Goal: Task Accomplishment & Management: Use online tool/utility

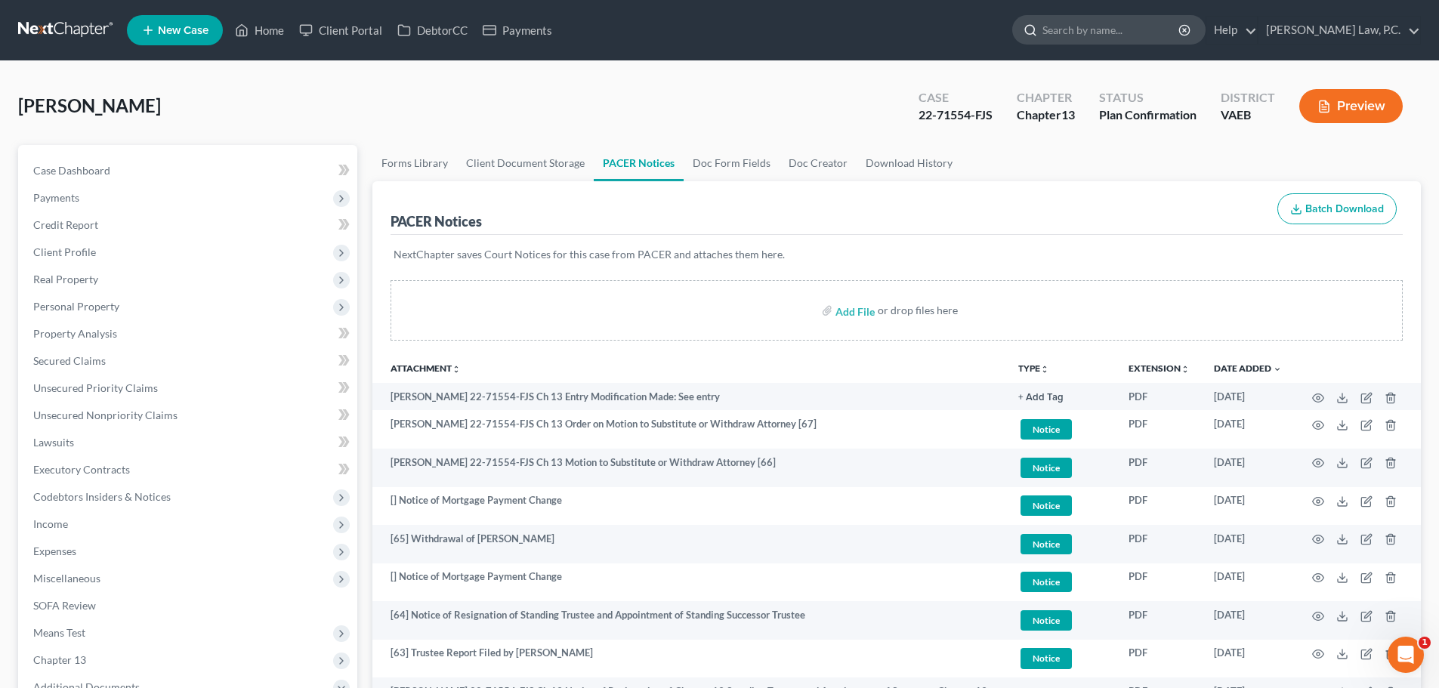
click at [1103, 35] on input "search" at bounding box center [1111, 30] width 138 height 28
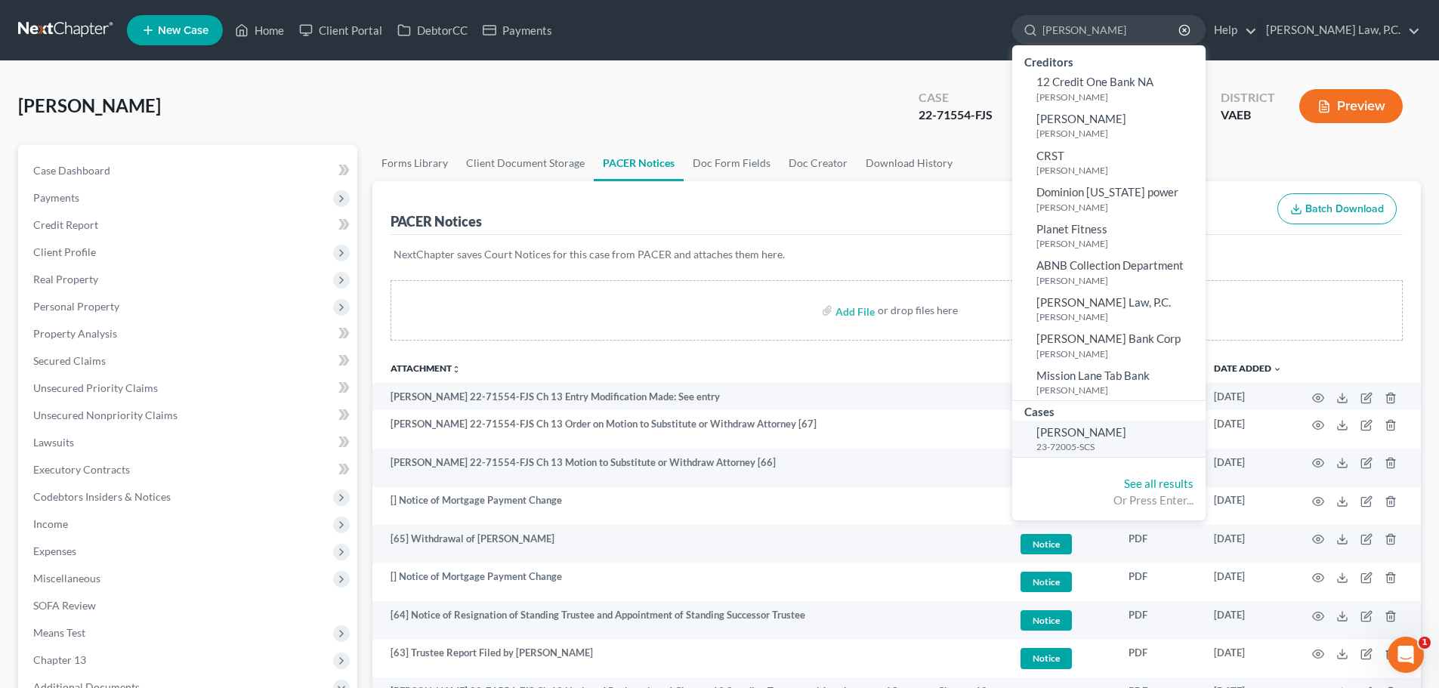
type input "[PERSON_NAME]"
click at [1126, 438] on span "[PERSON_NAME]" at bounding box center [1081, 432] width 90 height 14
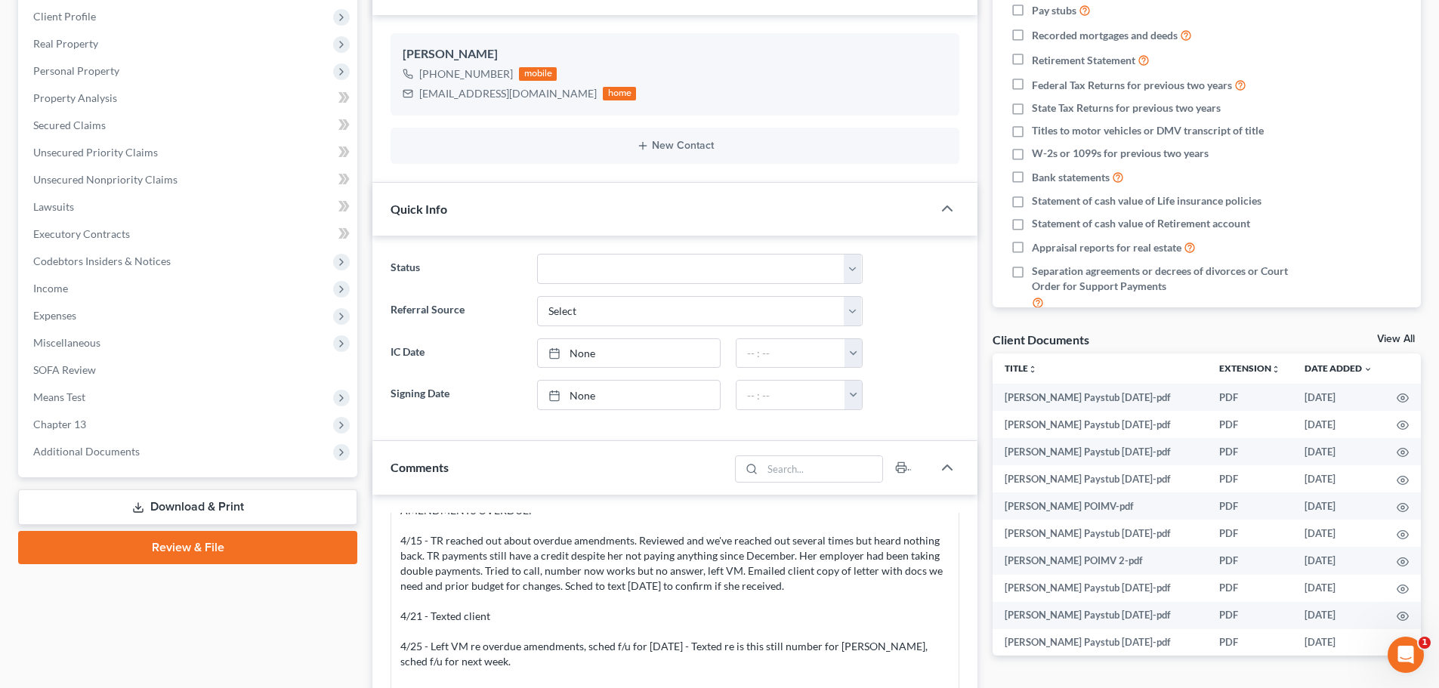
scroll to position [302, 0]
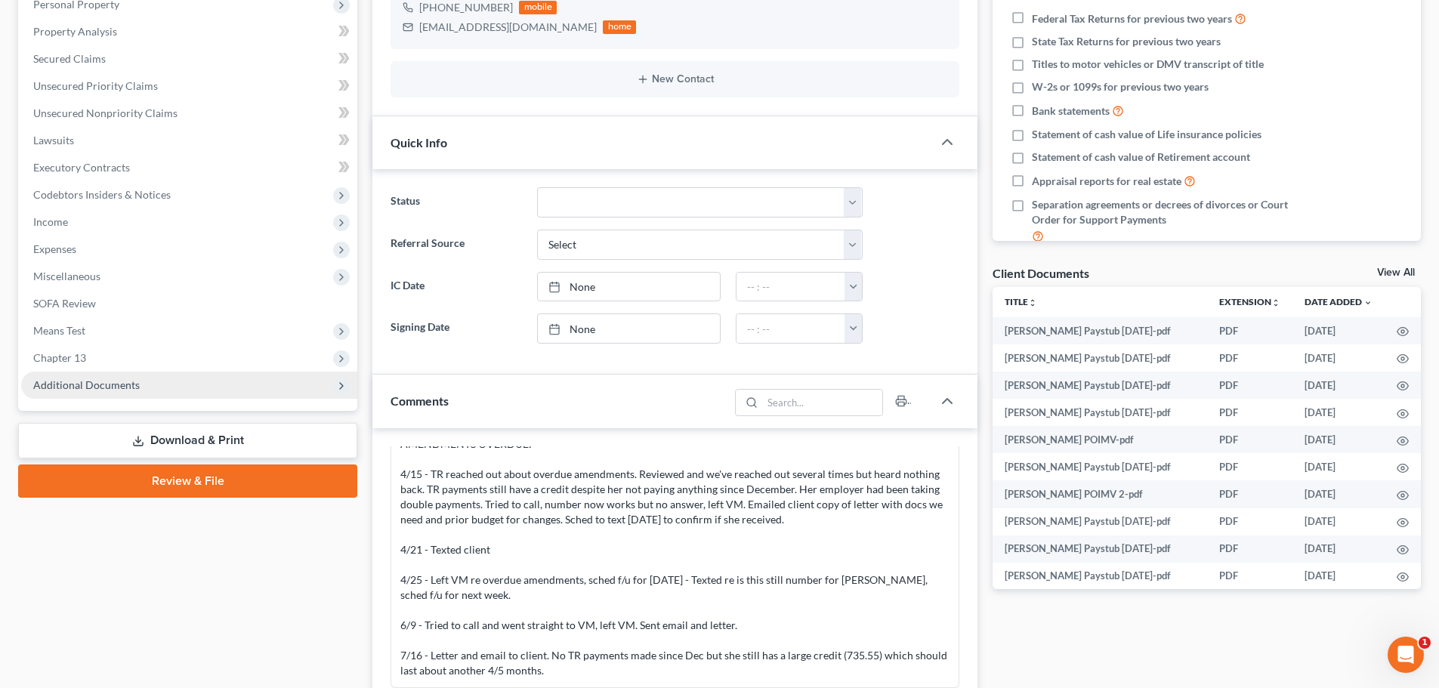
click at [149, 384] on span "Additional Documents" at bounding box center [189, 385] width 336 height 27
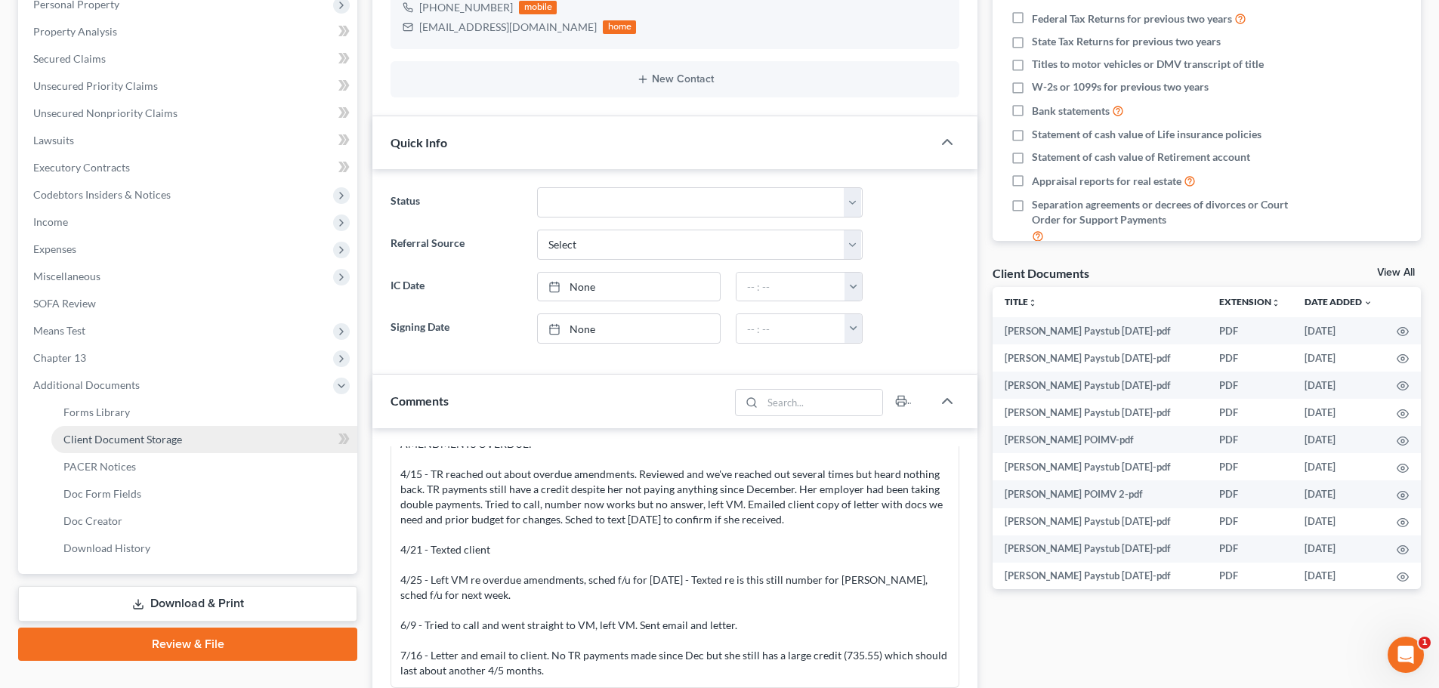
click at [103, 438] on span "Client Document Storage" at bounding box center [122, 439] width 119 height 13
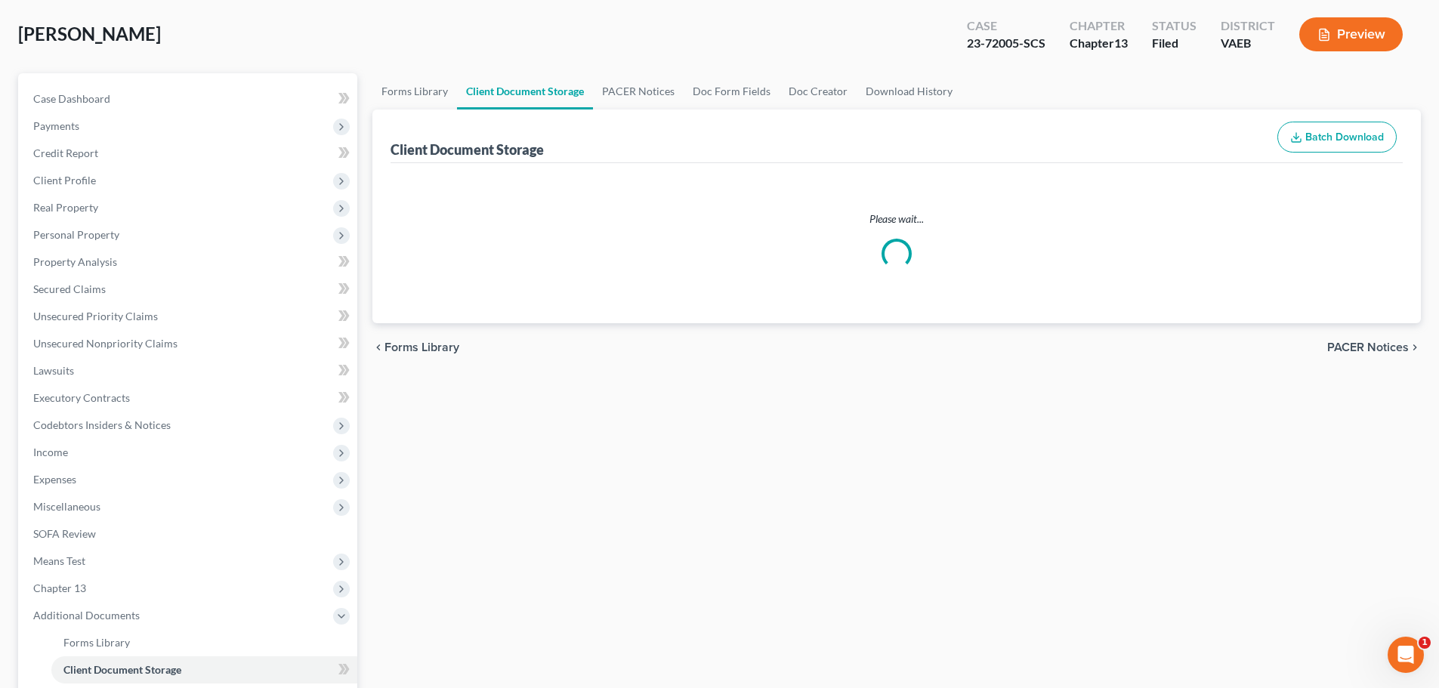
scroll to position [8, 0]
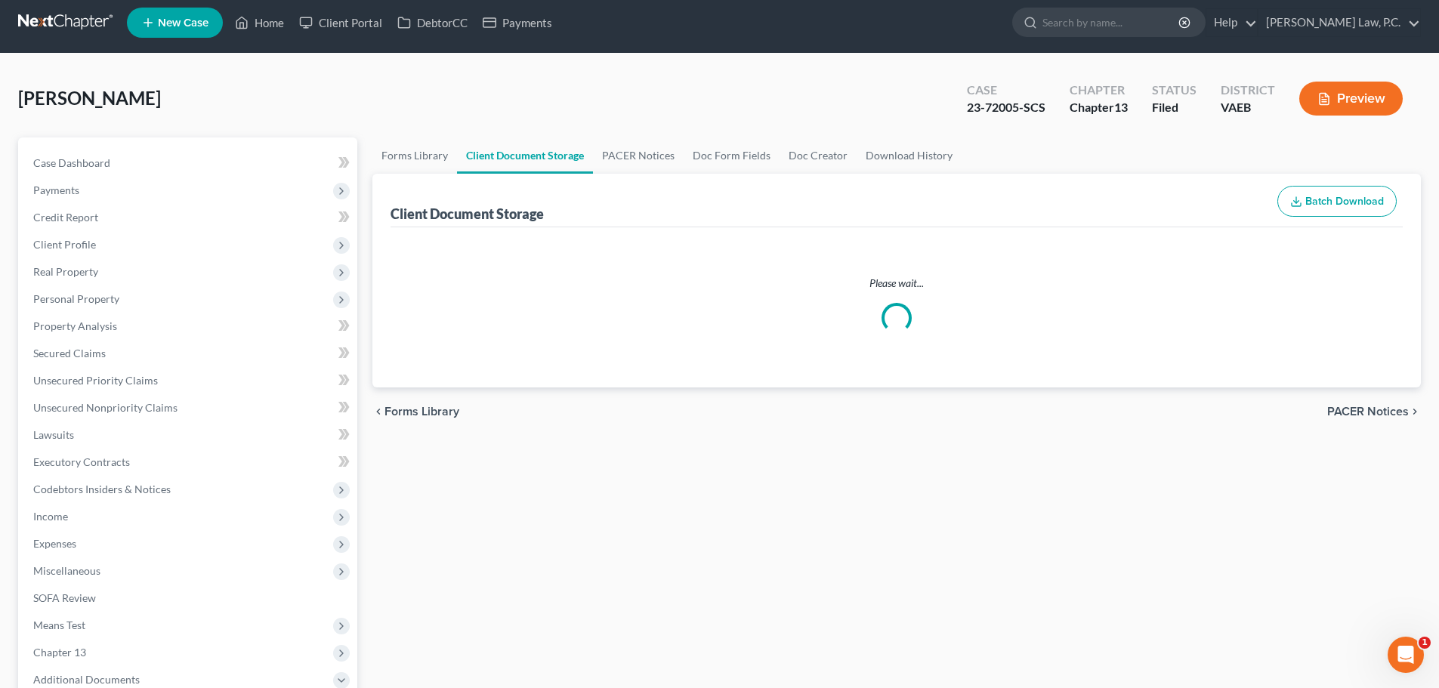
select select "0"
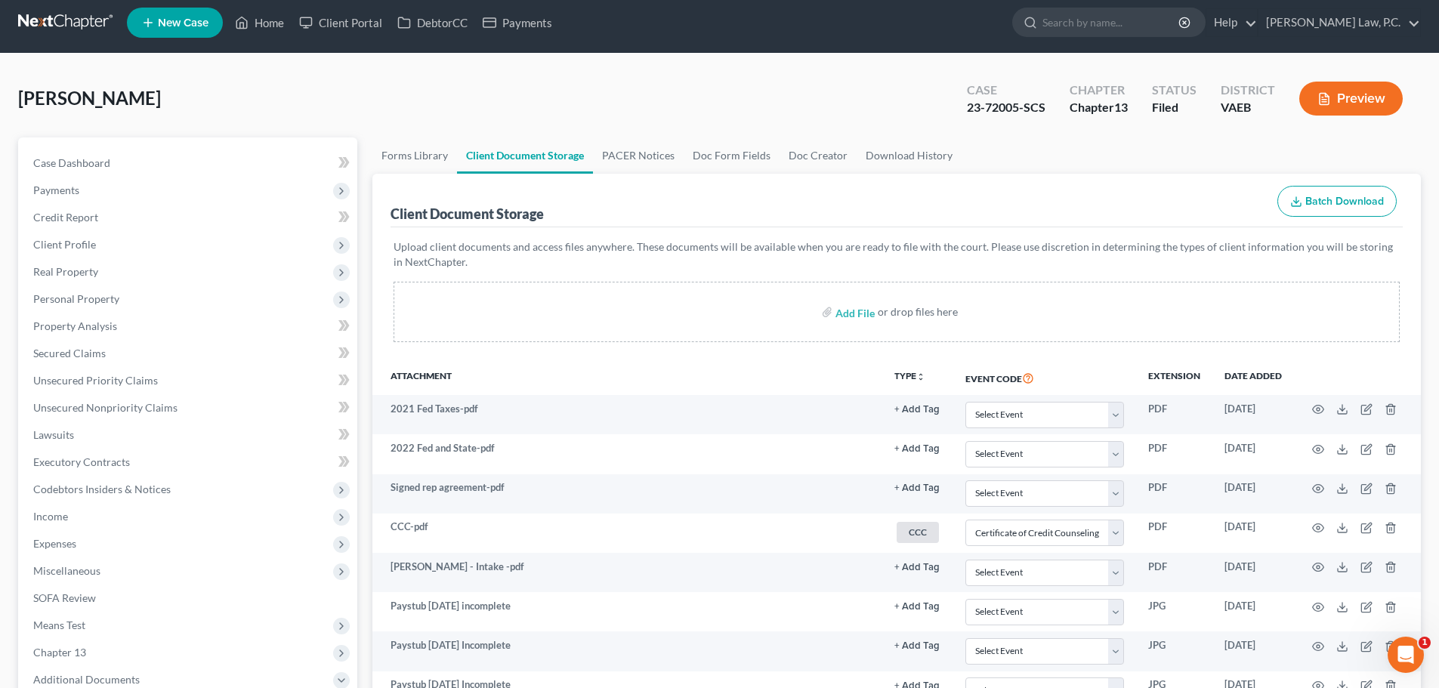
scroll to position [0, 0]
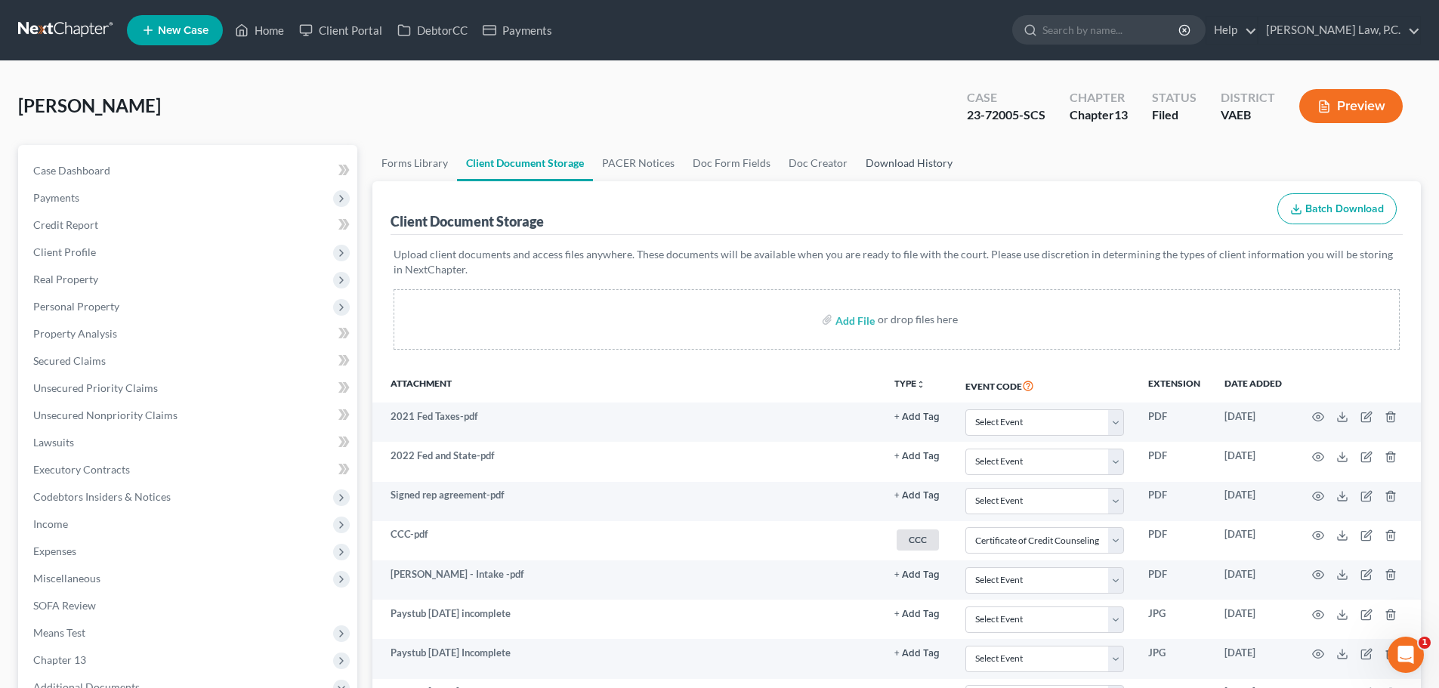
click at [916, 164] on link "Download History" at bounding box center [908, 163] width 105 height 36
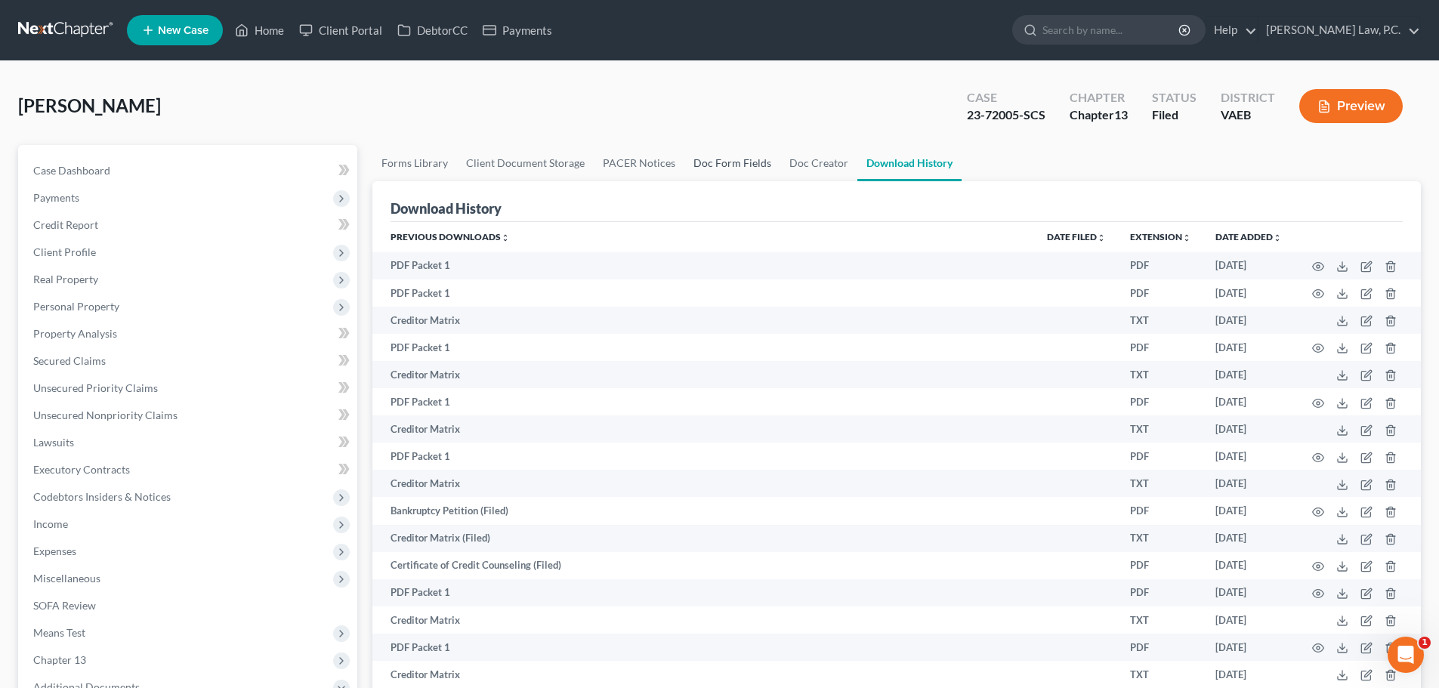
click at [717, 154] on link "Doc Form Fields" at bounding box center [732, 163] width 96 height 36
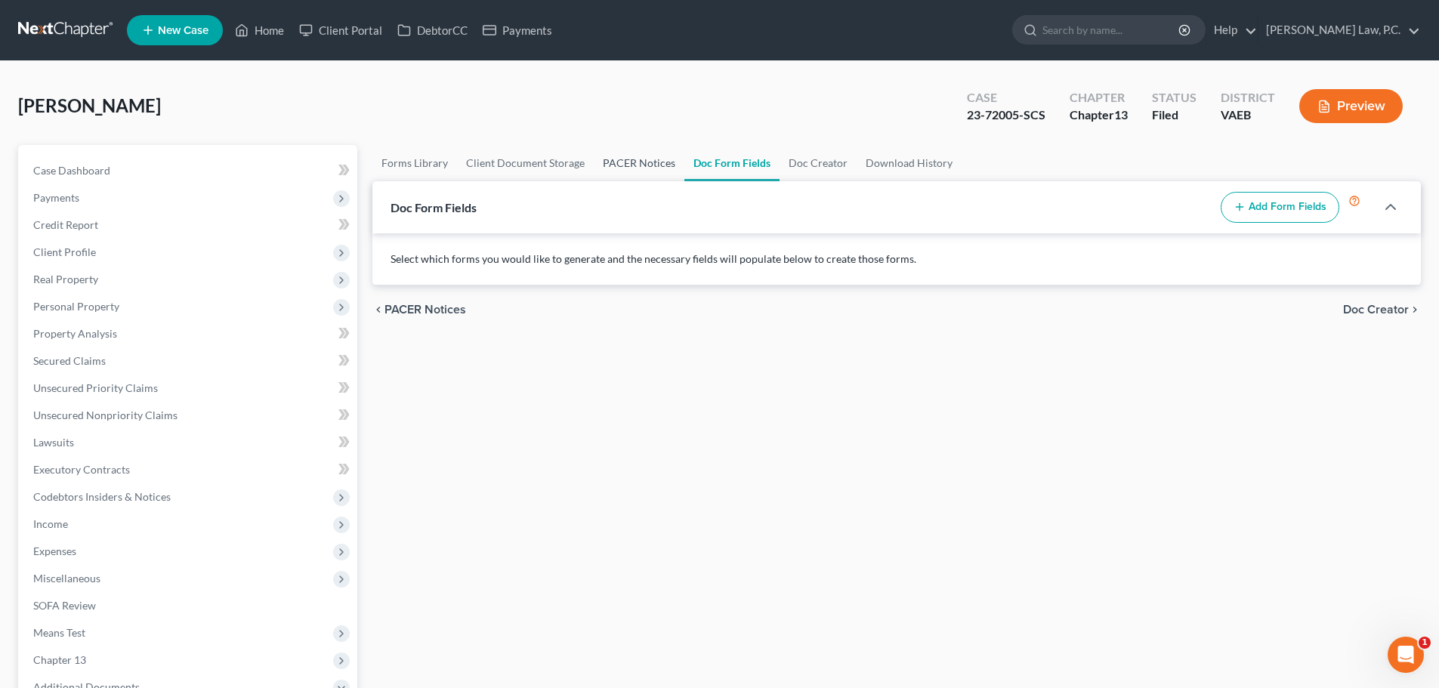
click at [627, 165] on link "PACER Notices" at bounding box center [639, 163] width 91 height 36
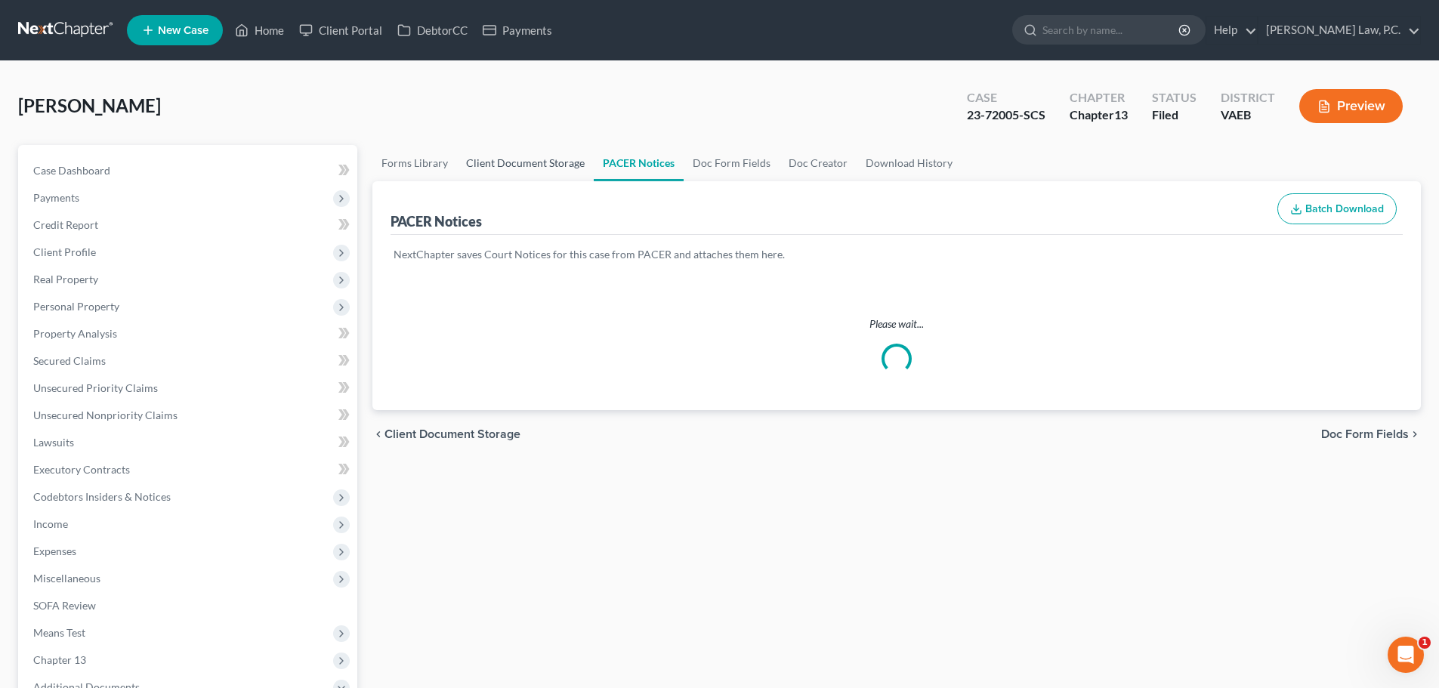
click at [537, 168] on link "Client Document Storage" at bounding box center [525, 163] width 137 height 36
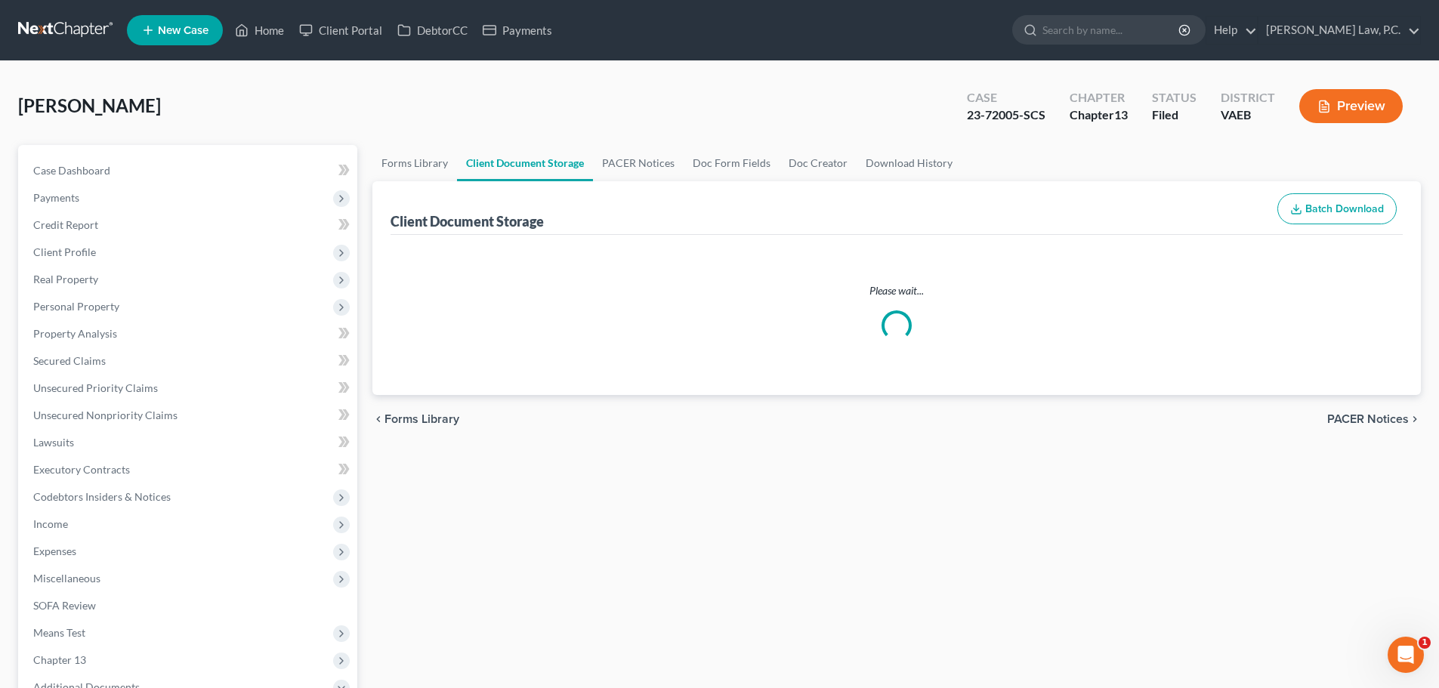
select select "0"
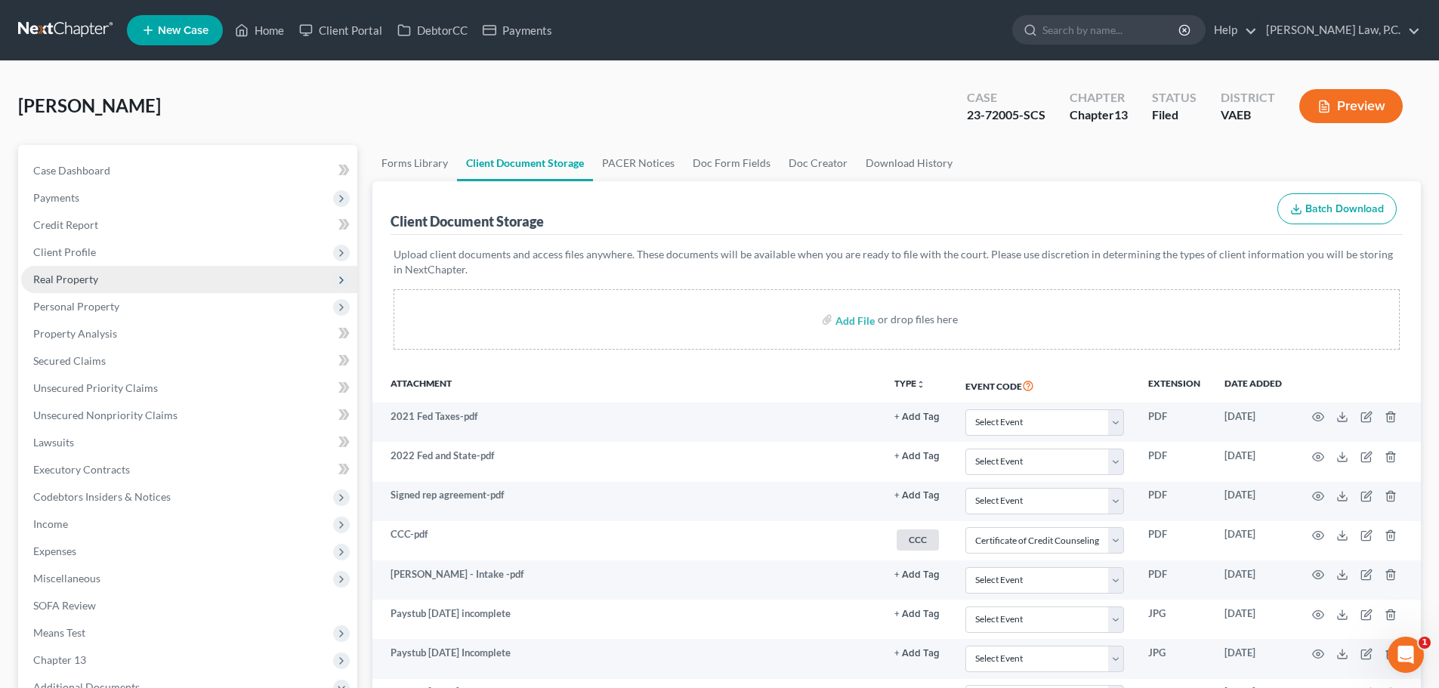
drag, startPoint x: 39, startPoint y: 247, endPoint x: 47, endPoint y: 273, distance: 27.5
click at [39, 247] on span "Client Profile" at bounding box center [64, 251] width 63 height 13
click at [93, 274] on span "Filing Information" at bounding box center [105, 279] width 85 height 13
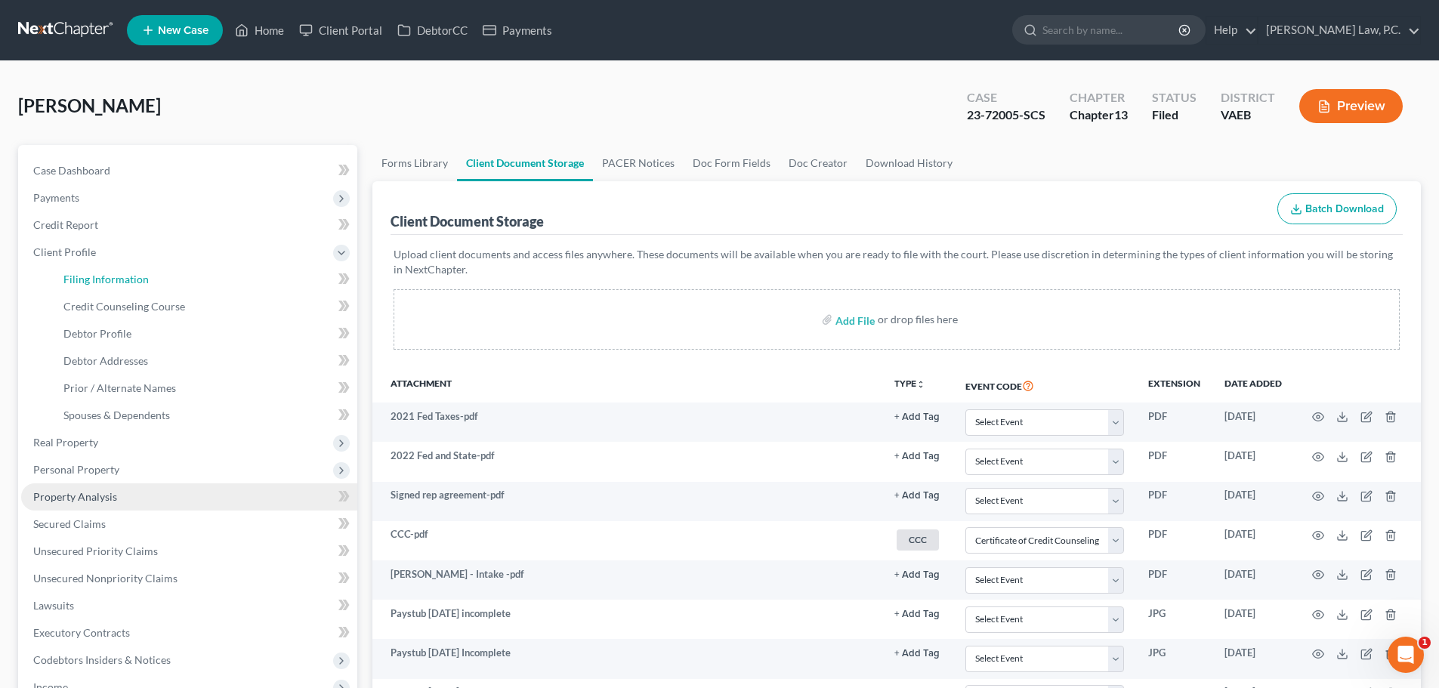
select select "1"
select select "0"
select select "3"
select select "83"
select select "0"
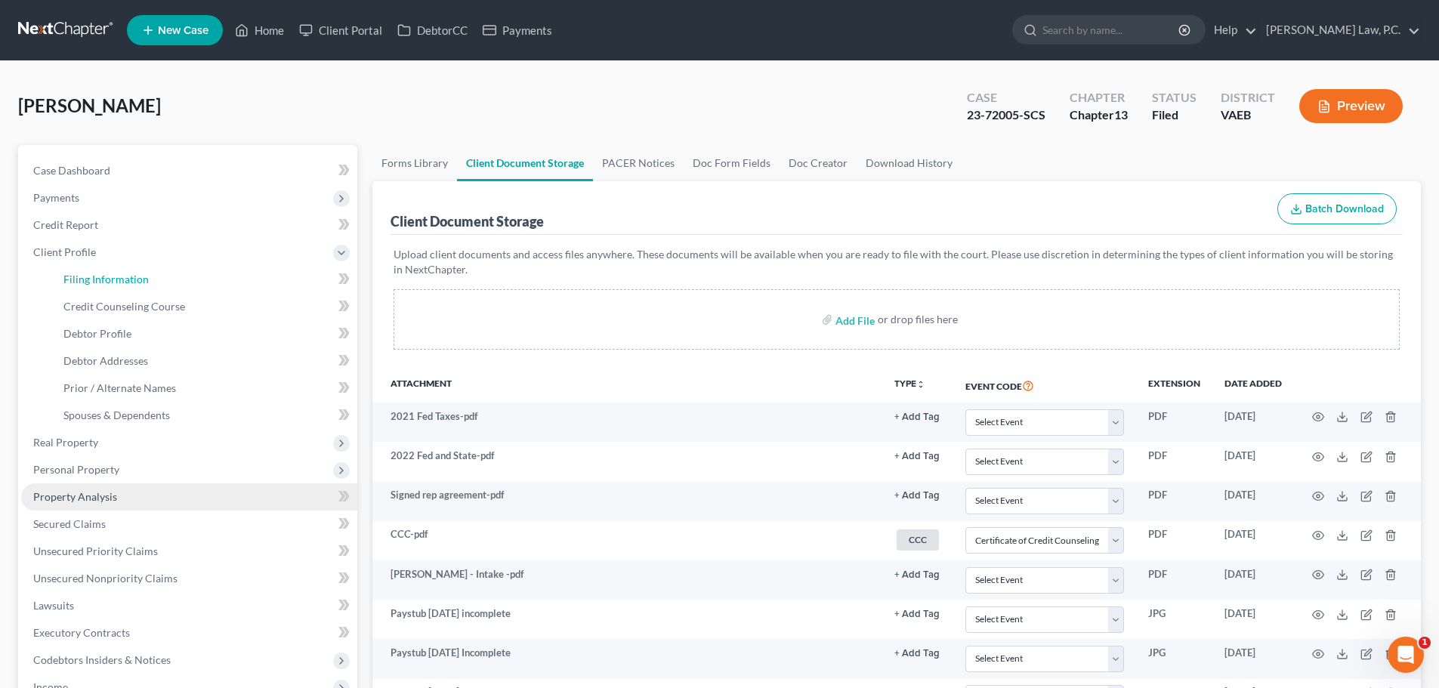
select select "48"
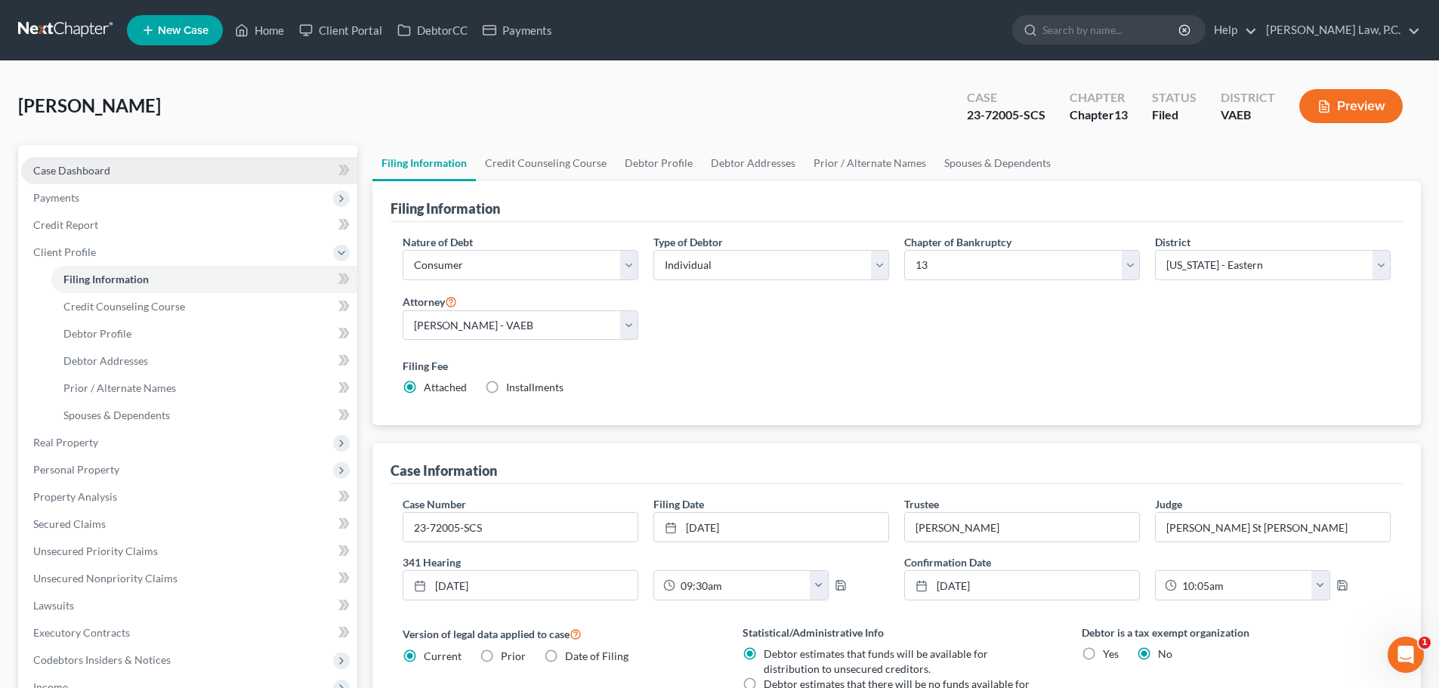
click at [134, 158] on link "Case Dashboard" at bounding box center [189, 170] width 336 height 27
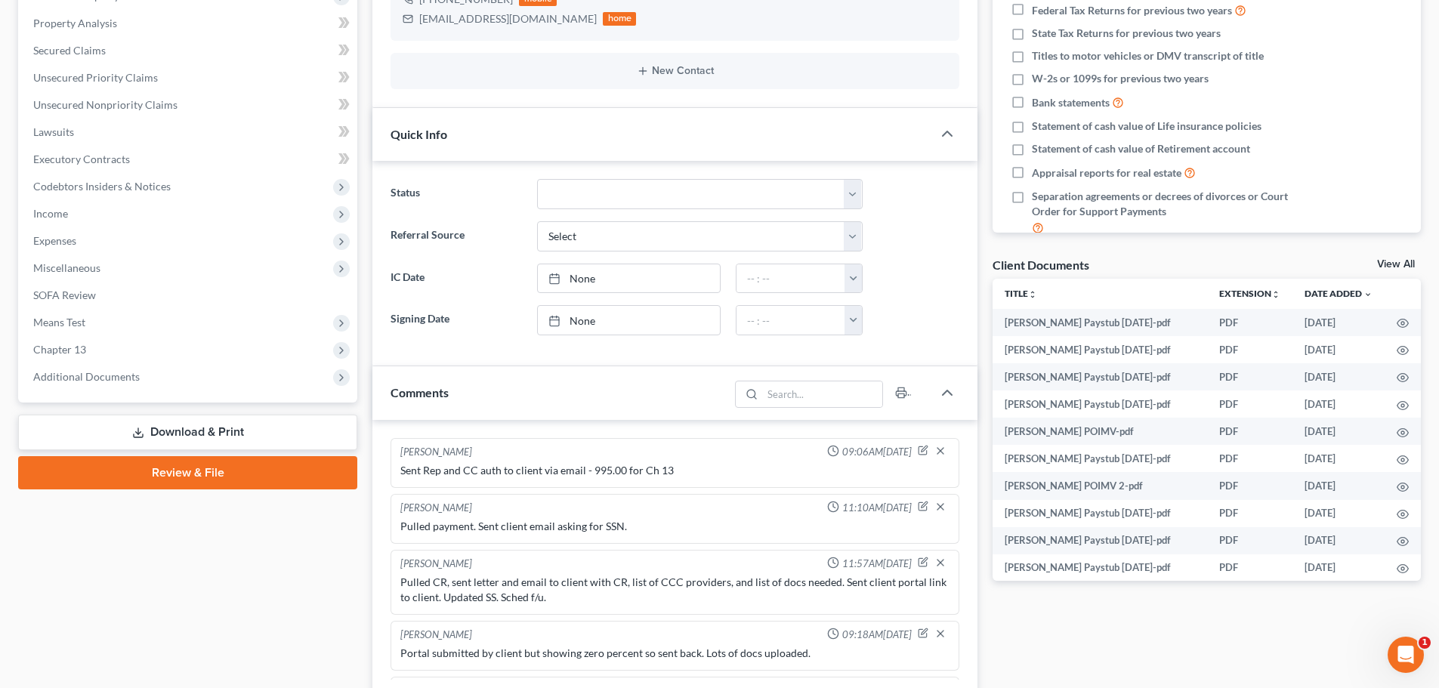
scroll to position [7007, 0]
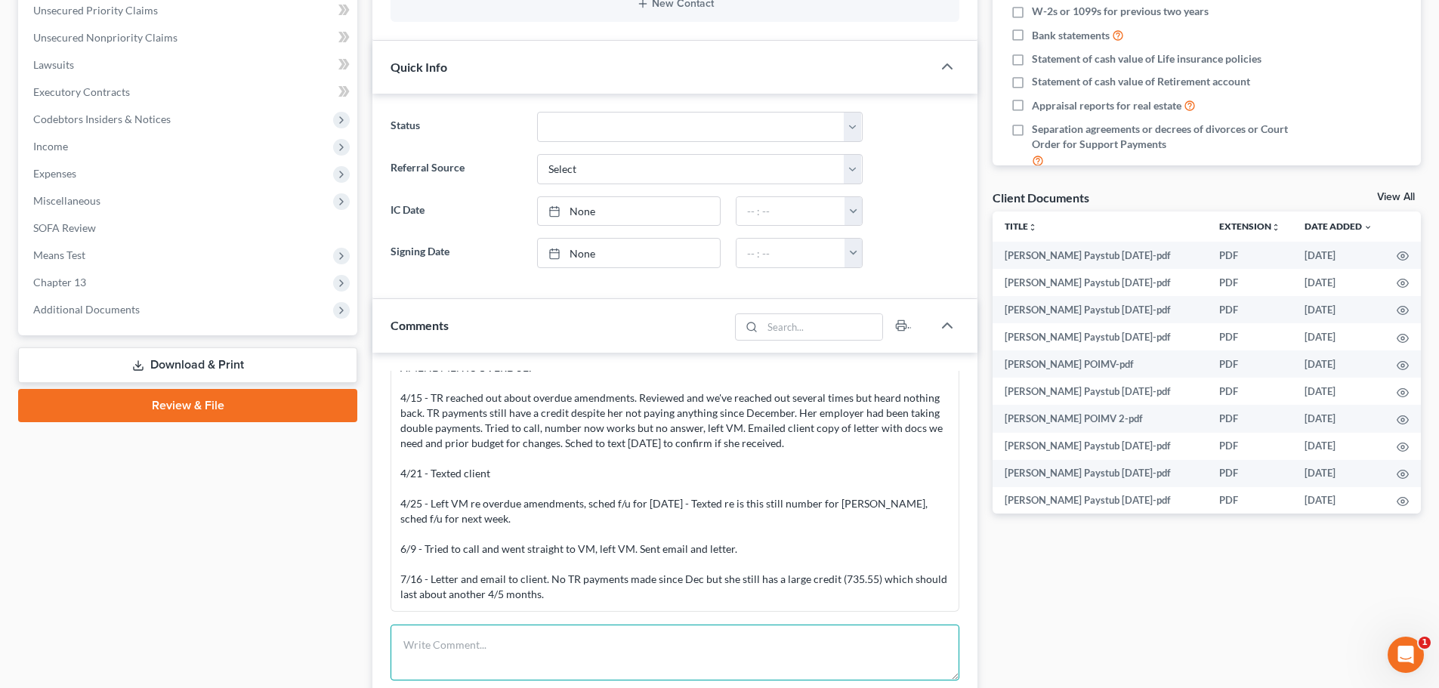
click at [486, 660] on textarea at bounding box center [674, 653] width 569 height 56
type textarea "C"
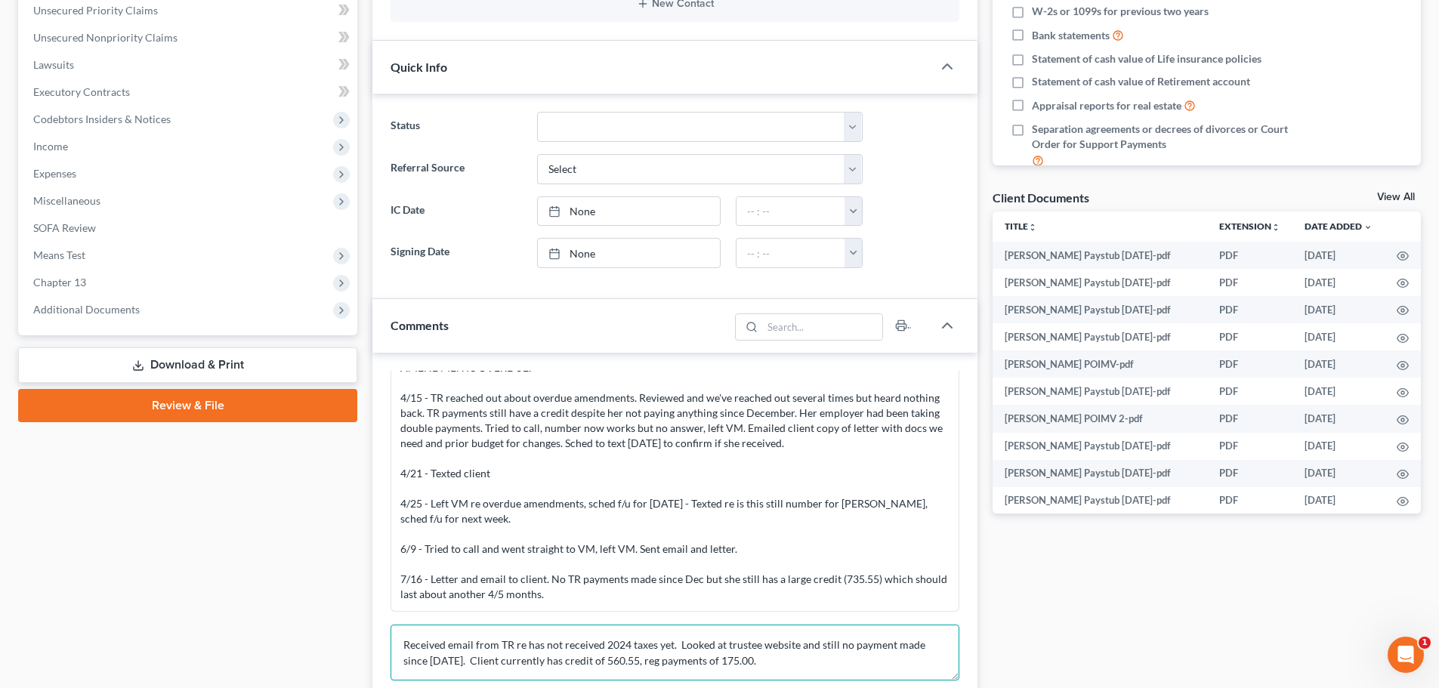
scroll to position [19, 0]
type textarea "Received email from TR re has not received 2024 taxes yet. Looked at trustee we…"
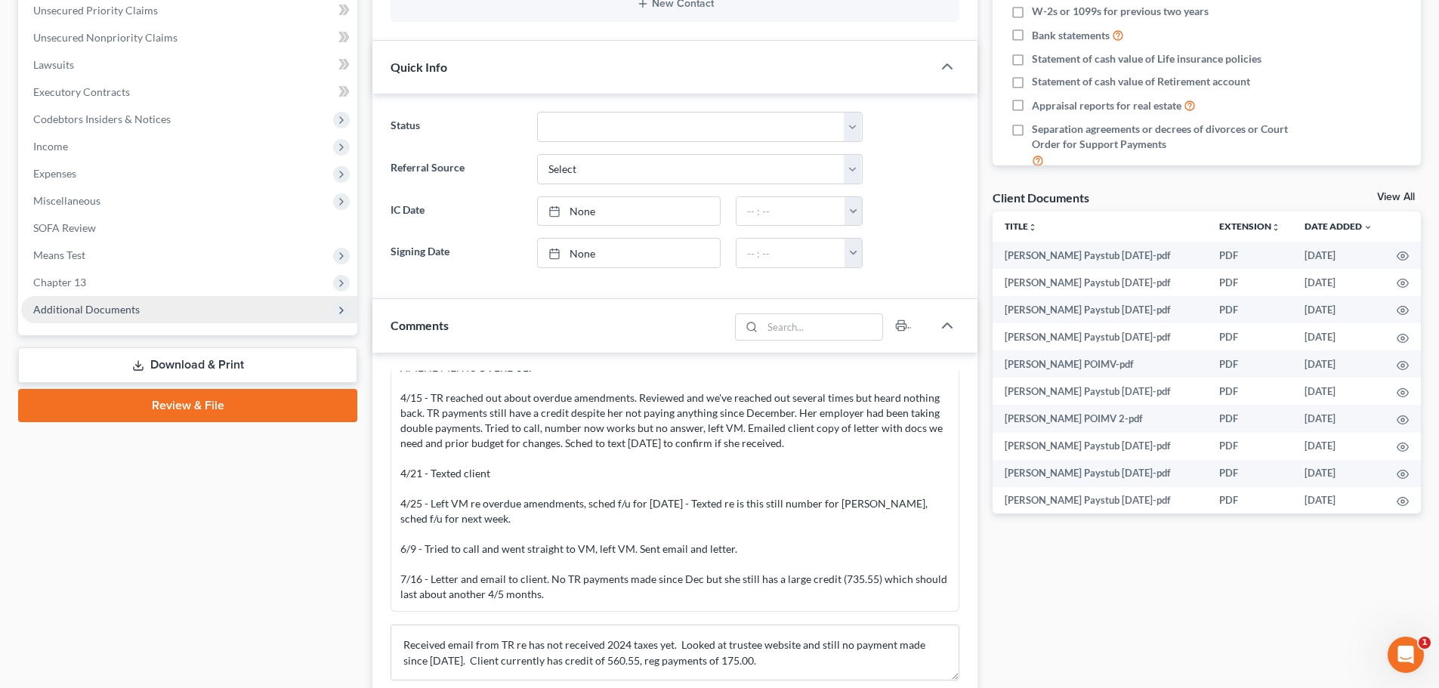
click at [109, 308] on span "Additional Documents" at bounding box center [86, 309] width 106 height 13
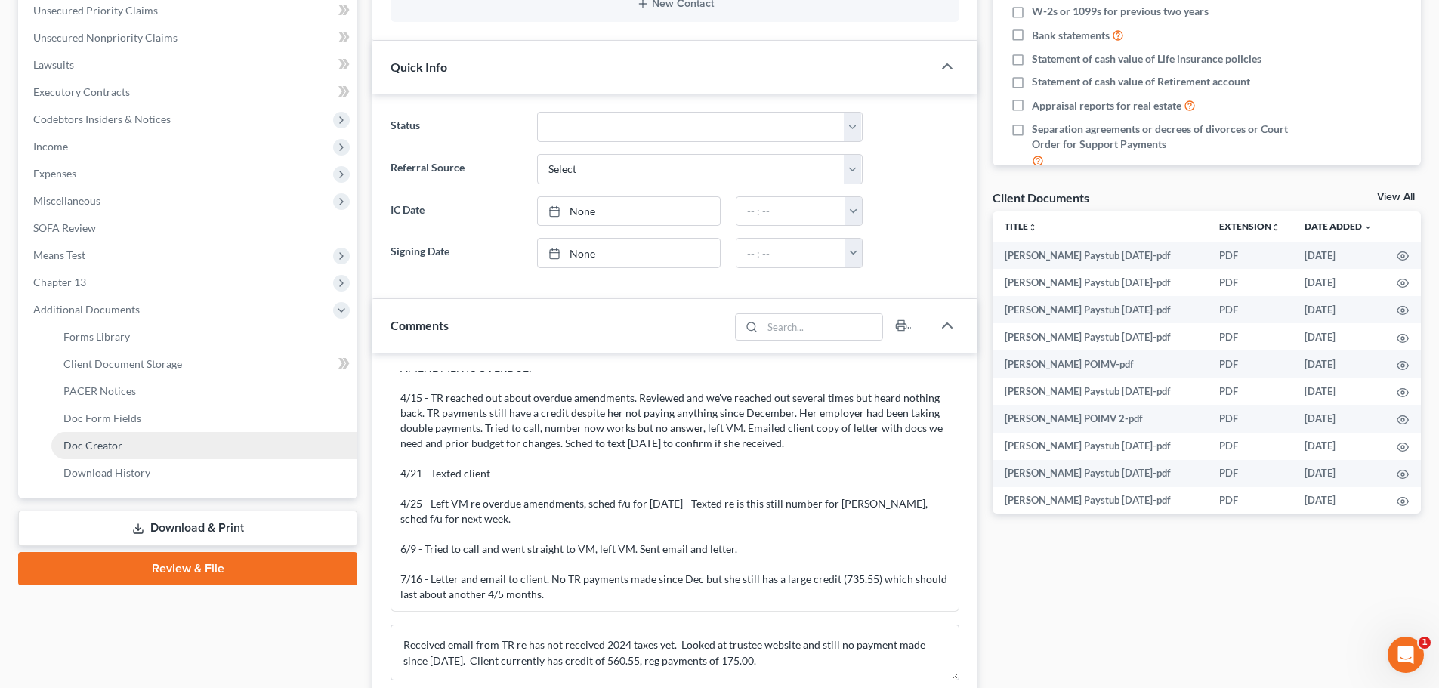
click at [104, 436] on link "Doc Creator" at bounding box center [204, 445] width 306 height 27
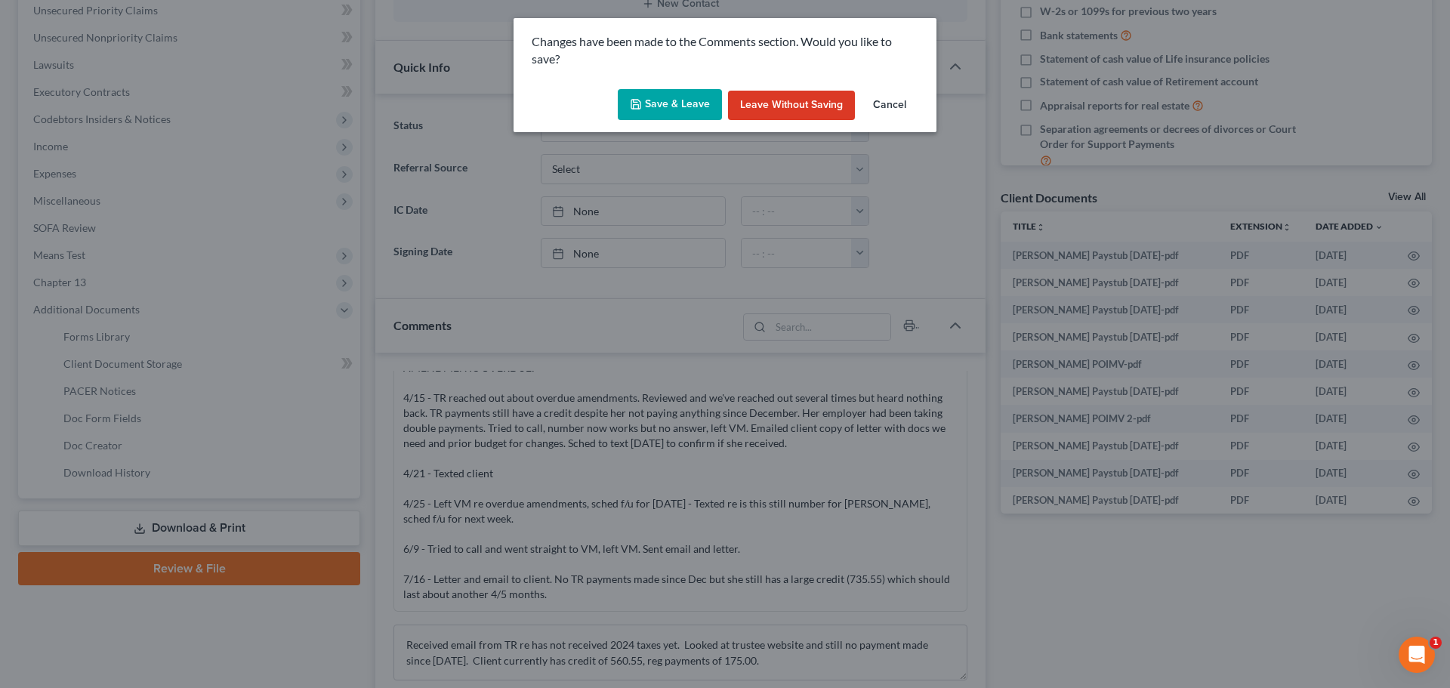
click at [671, 107] on button "Save & Leave" at bounding box center [670, 105] width 104 height 32
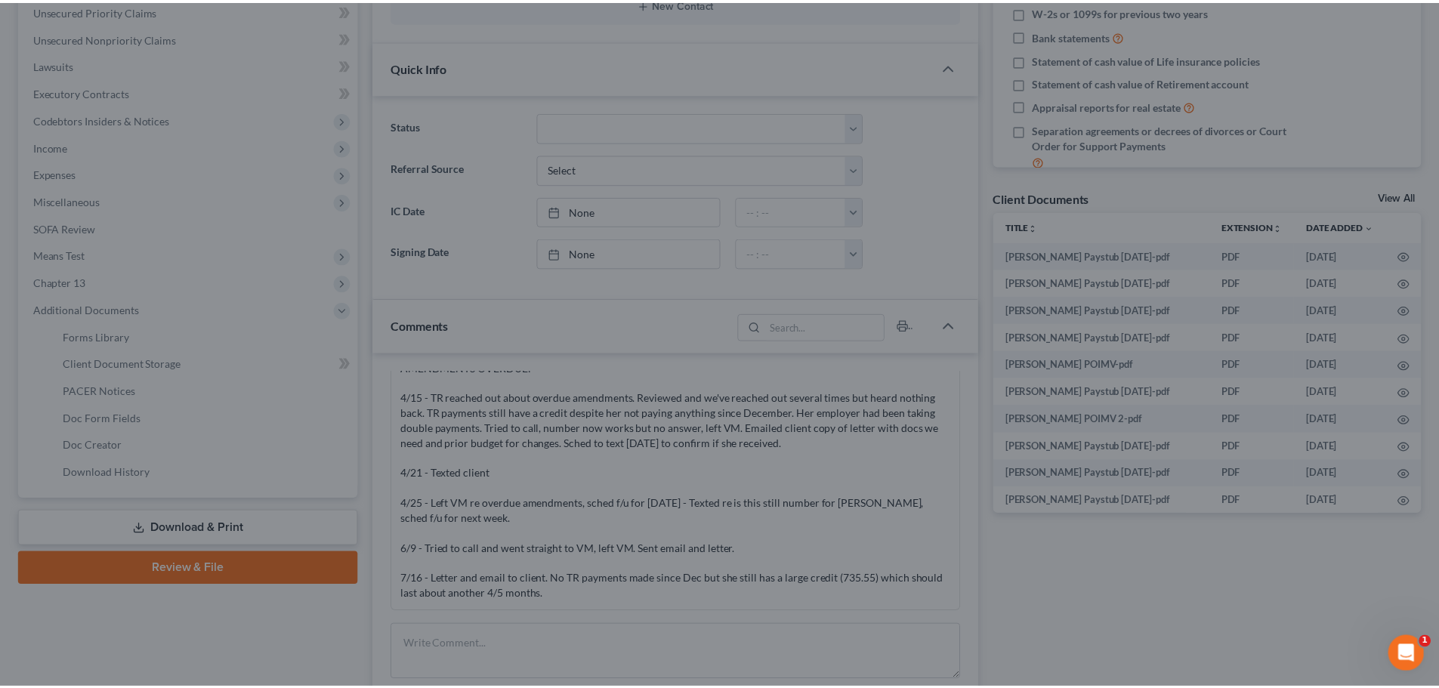
scroll to position [0, 0]
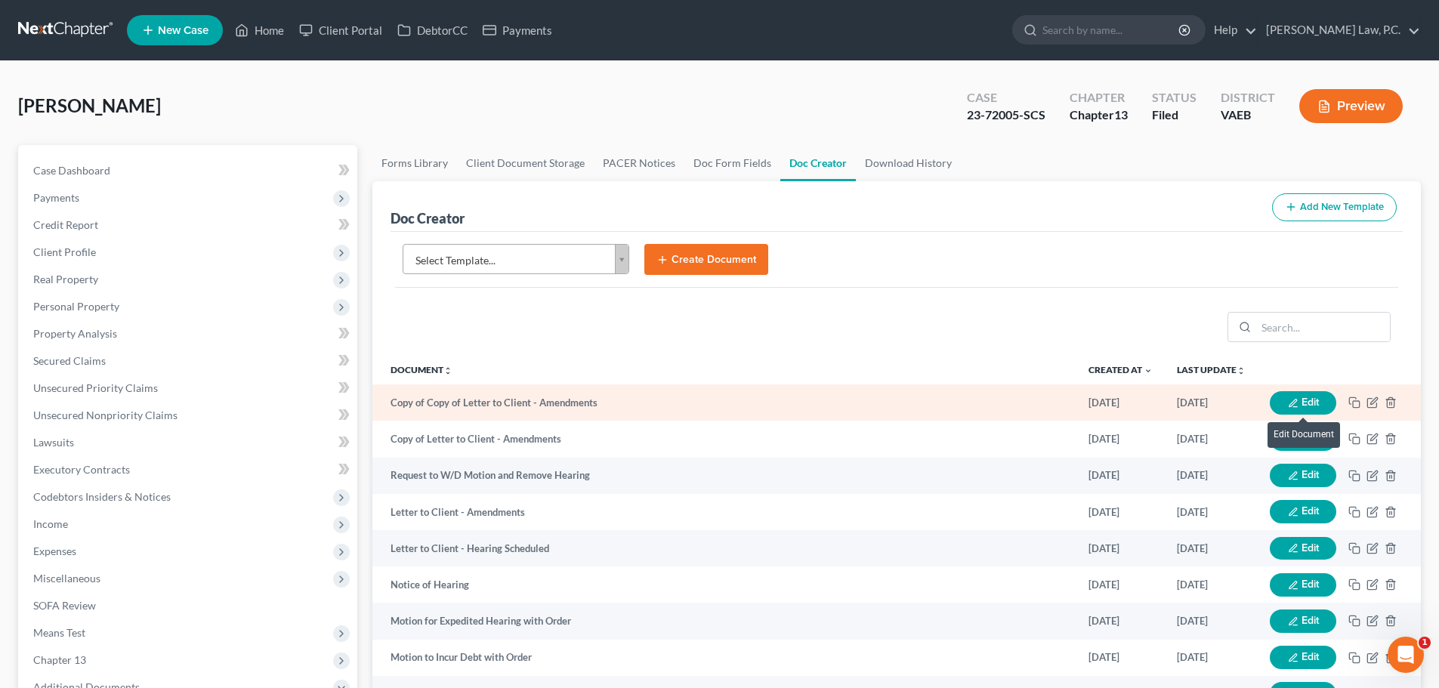
click at [1319, 396] on button "Edit" at bounding box center [1302, 402] width 66 height 23
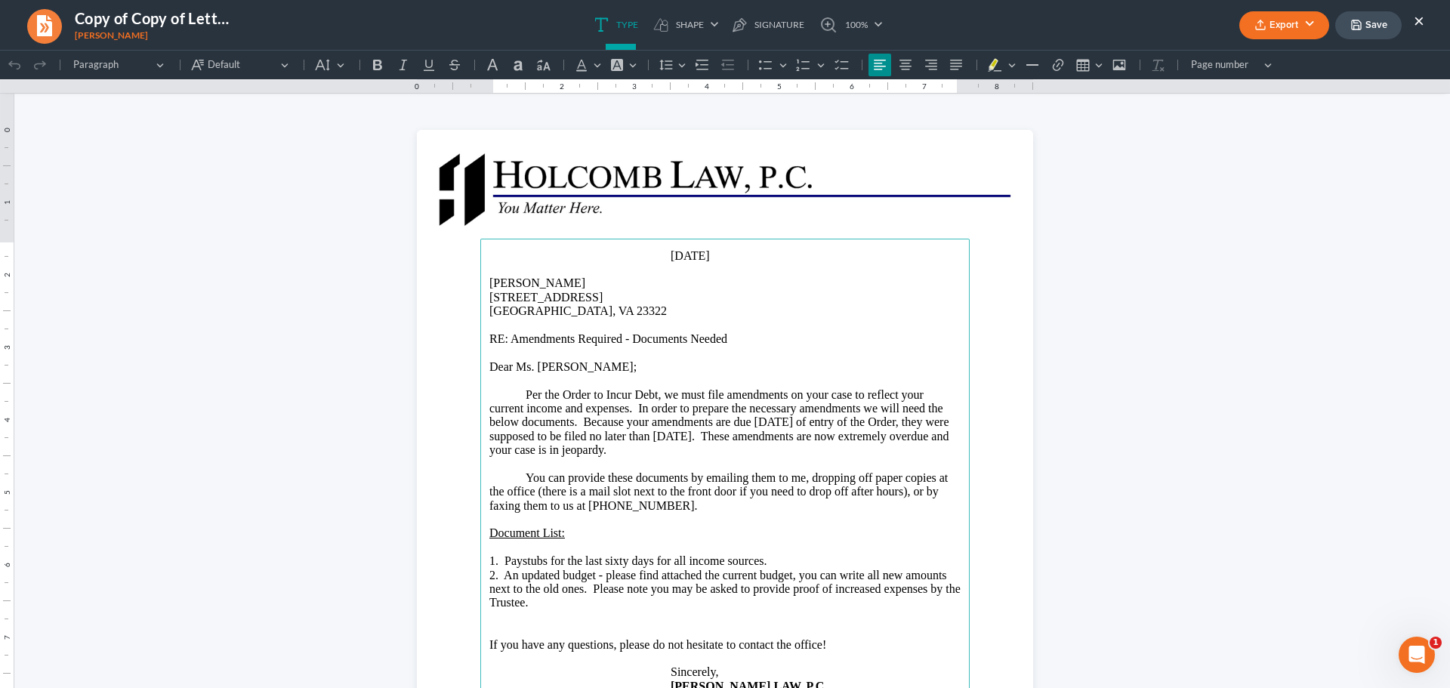
click at [1421, 20] on button "×" at bounding box center [1419, 20] width 11 height 18
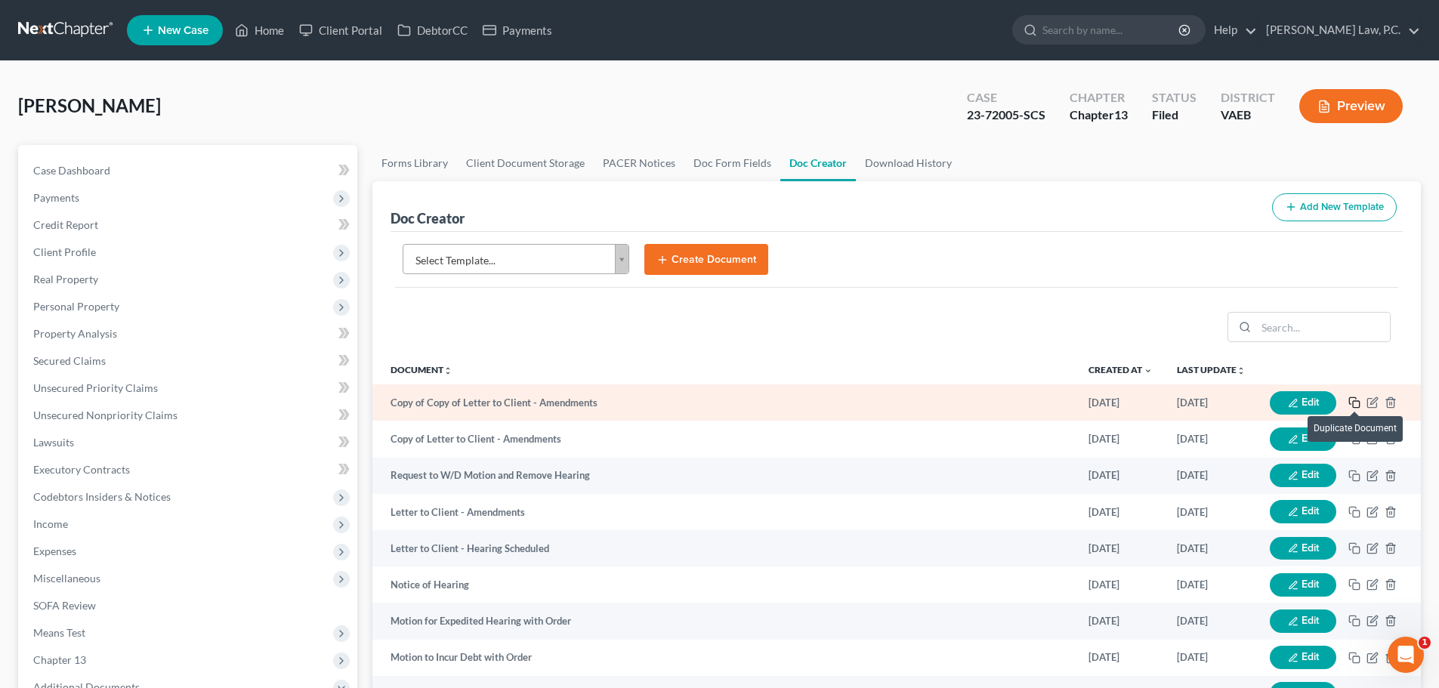
click at [1352, 401] on rect "button" at bounding box center [1355, 404] width 7 height 7
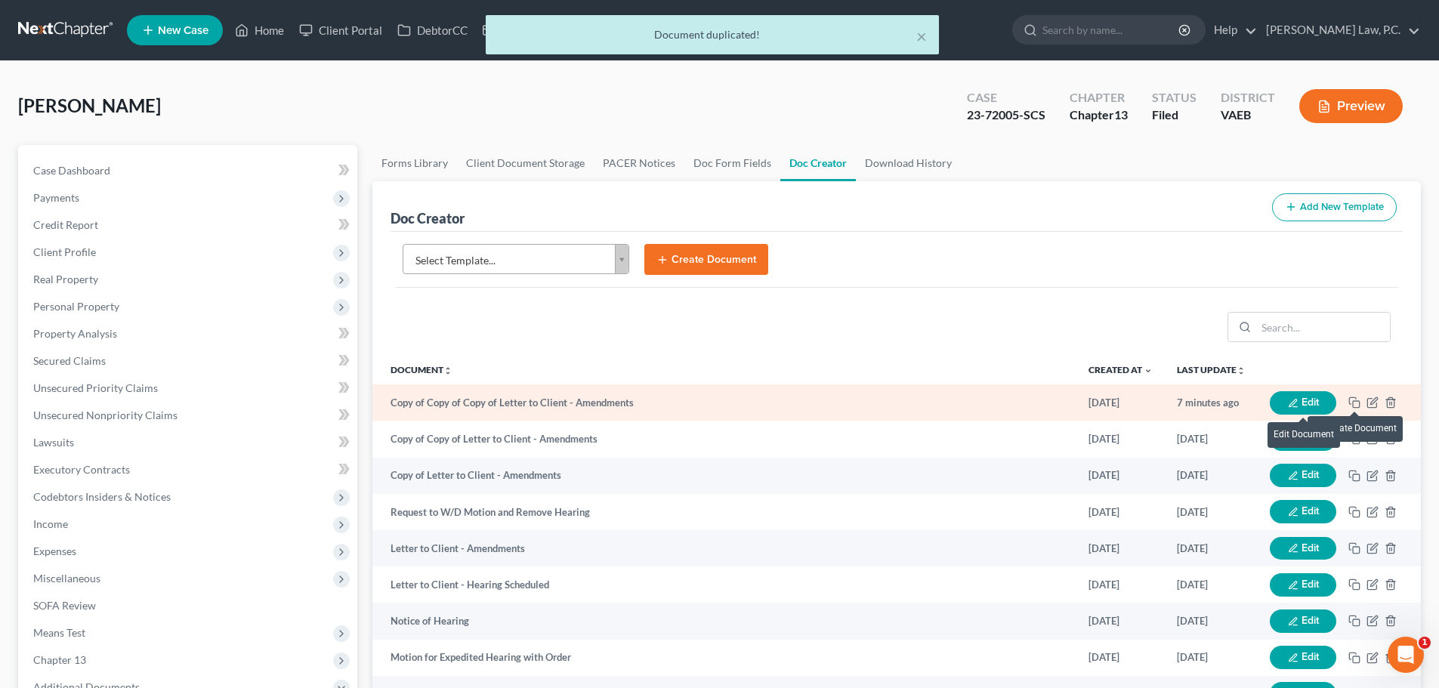
click at [1291, 402] on icon "button" at bounding box center [1292, 403] width 8 height 8
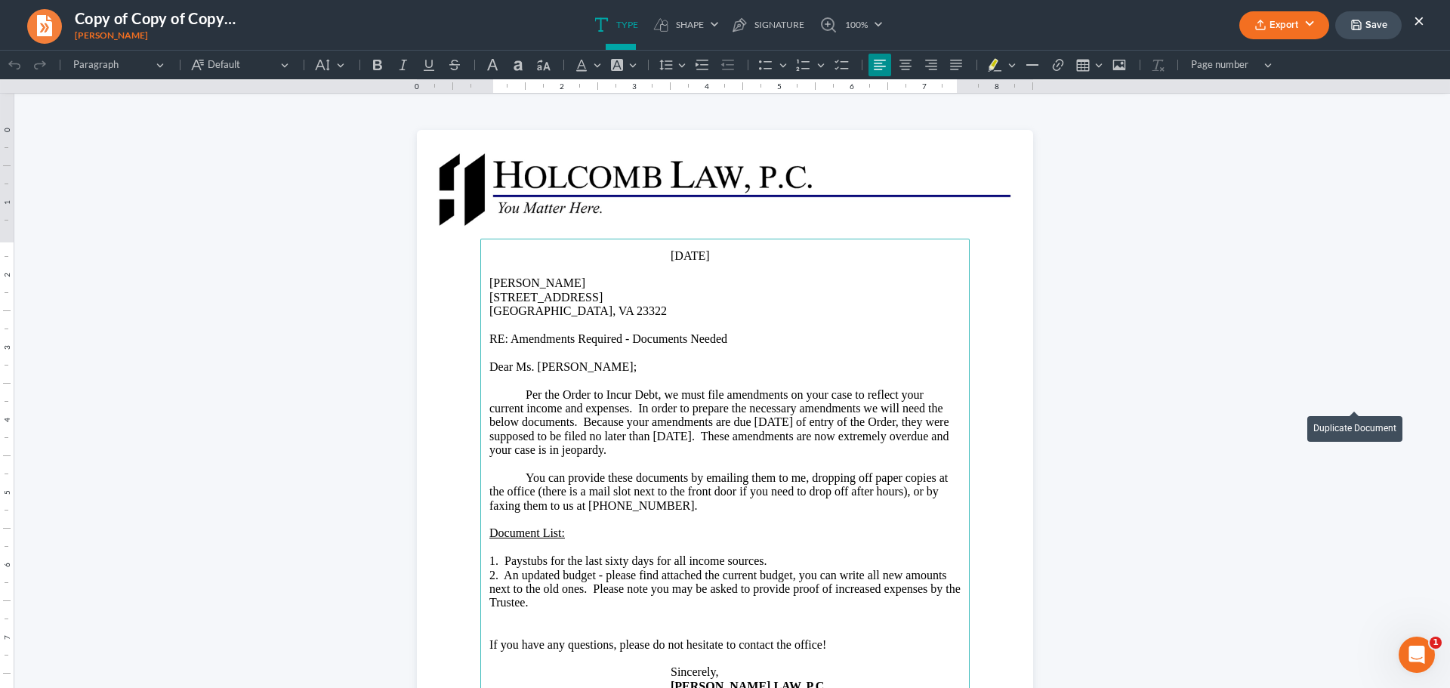
click at [612, 601] on p "2. An updated budget - please find attached the current budget, you can write a…" at bounding box center [724, 590] width 471 height 42
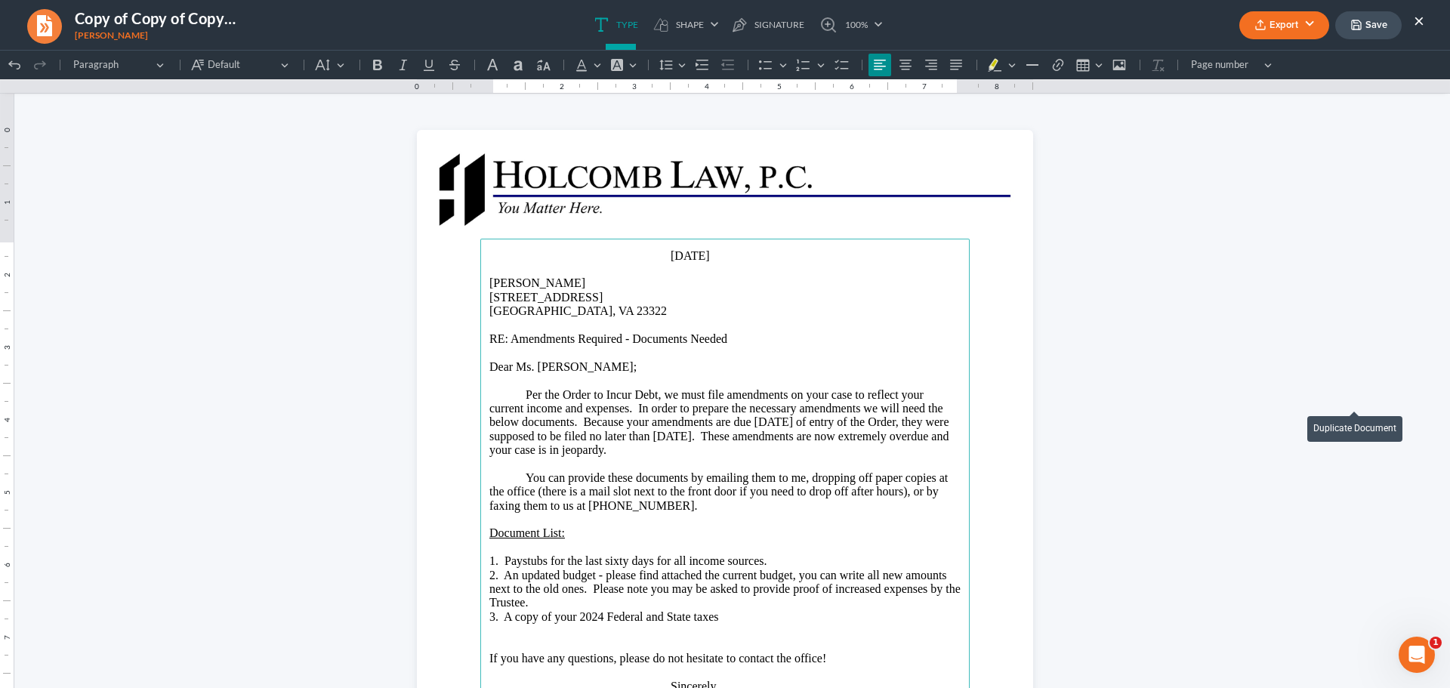
drag, startPoint x: 698, startPoint y: 256, endPoint x: 667, endPoint y: 253, distance: 31.1
click at [667, 253] on p "[DATE]" at bounding box center [724, 256] width 471 height 14
drag, startPoint x: 667, startPoint y: 254, endPoint x: 482, endPoint y: 250, distance: 185.0
click at [482, 250] on main "⁠⁠⁠⁠⁠⁠⁠, 2025 [PERSON_NAME] [STREET_ADDRESS] RE: Amendments Required - Document…" at bounding box center [724, 547] width 489 height 616
click at [489, 254] on p "[DATE]" at bounding box center [724, 256] width 471 height 14
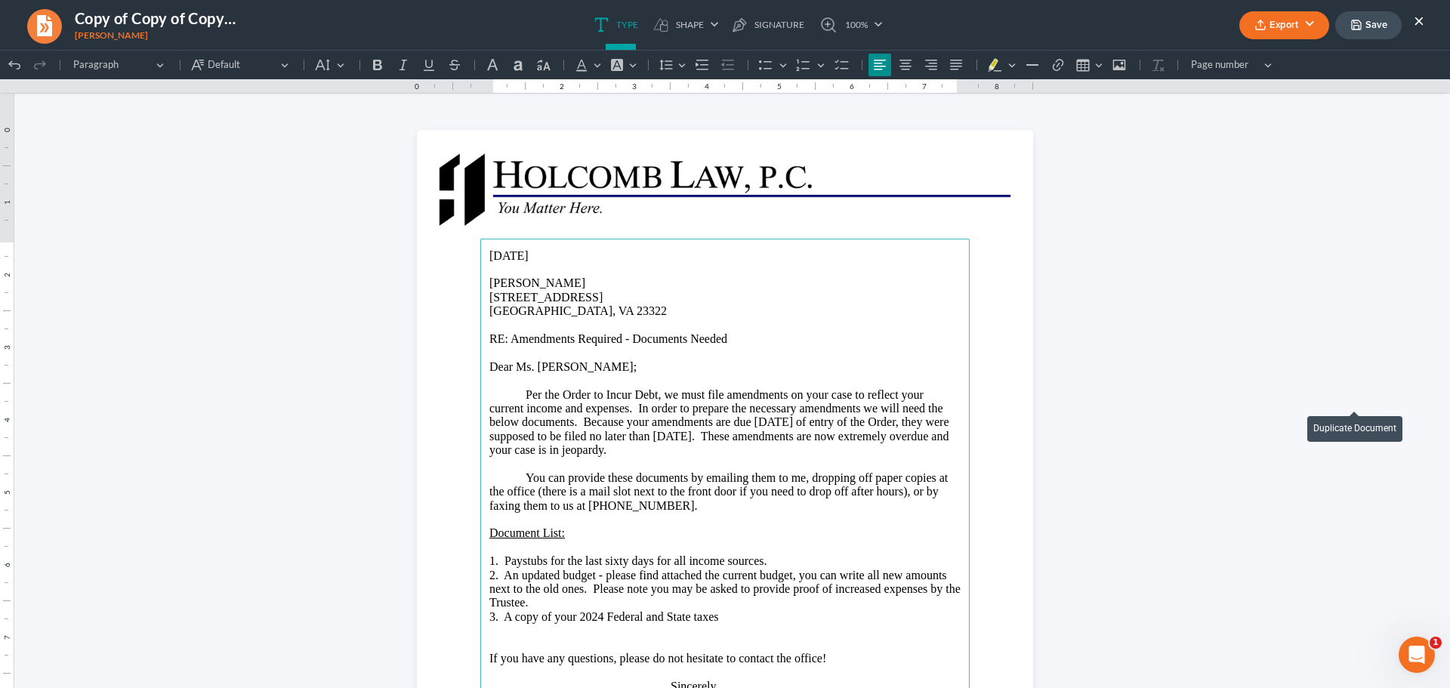
click at [489, 254] on p "[DATE]" at bounding box center [724, 256] width 471 height 14
drag, startPoint x: 574, startPoint y: 254, endPoint x: 487, endPoint y: 250, distance: 87.0
click at [489, 250] on p "[DATE]" at bounding box center [724, 256] width 471 height 14
click at [905, 66] on icon "Editor toolbar" at bounding box center [905, 65] width 12 height 10
click at [772, 353] on p "Rich Text Editor, page-0-main" at bounding box center [724, 353] width 471 height 14
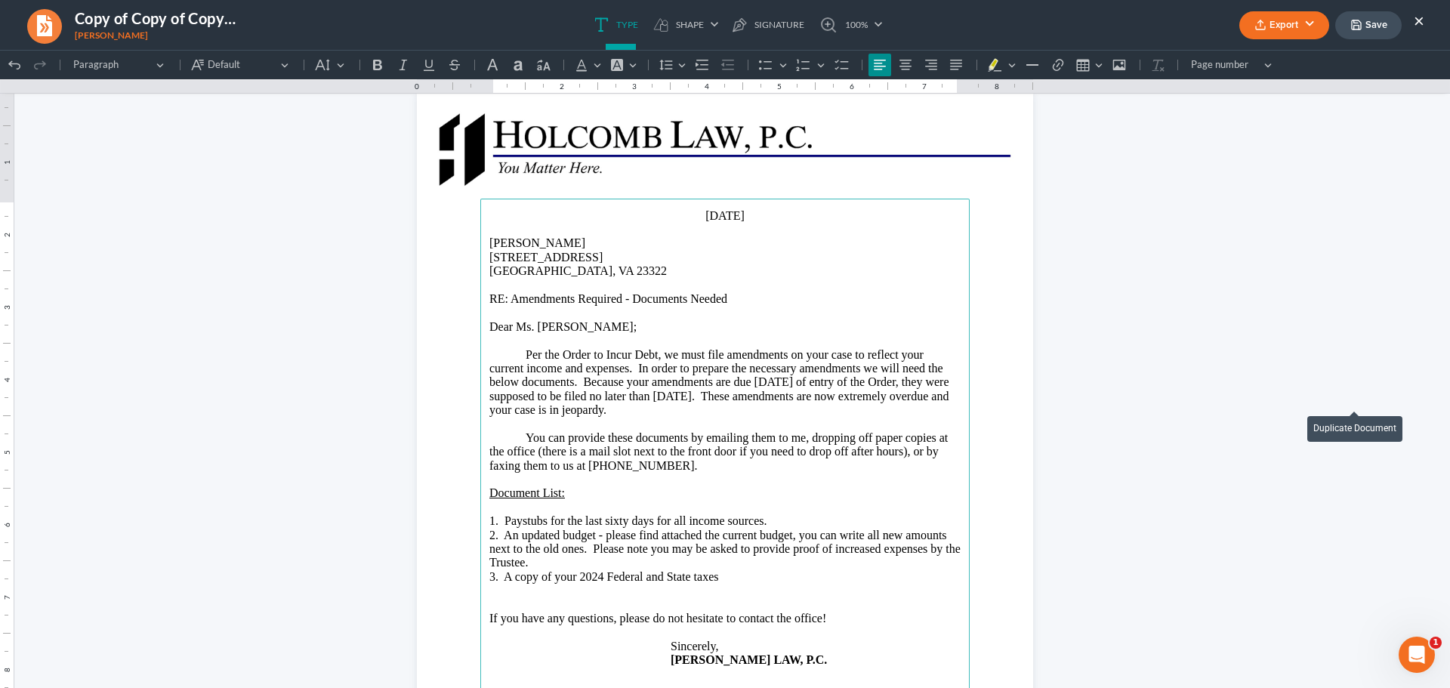
scroll to position [76, 0]
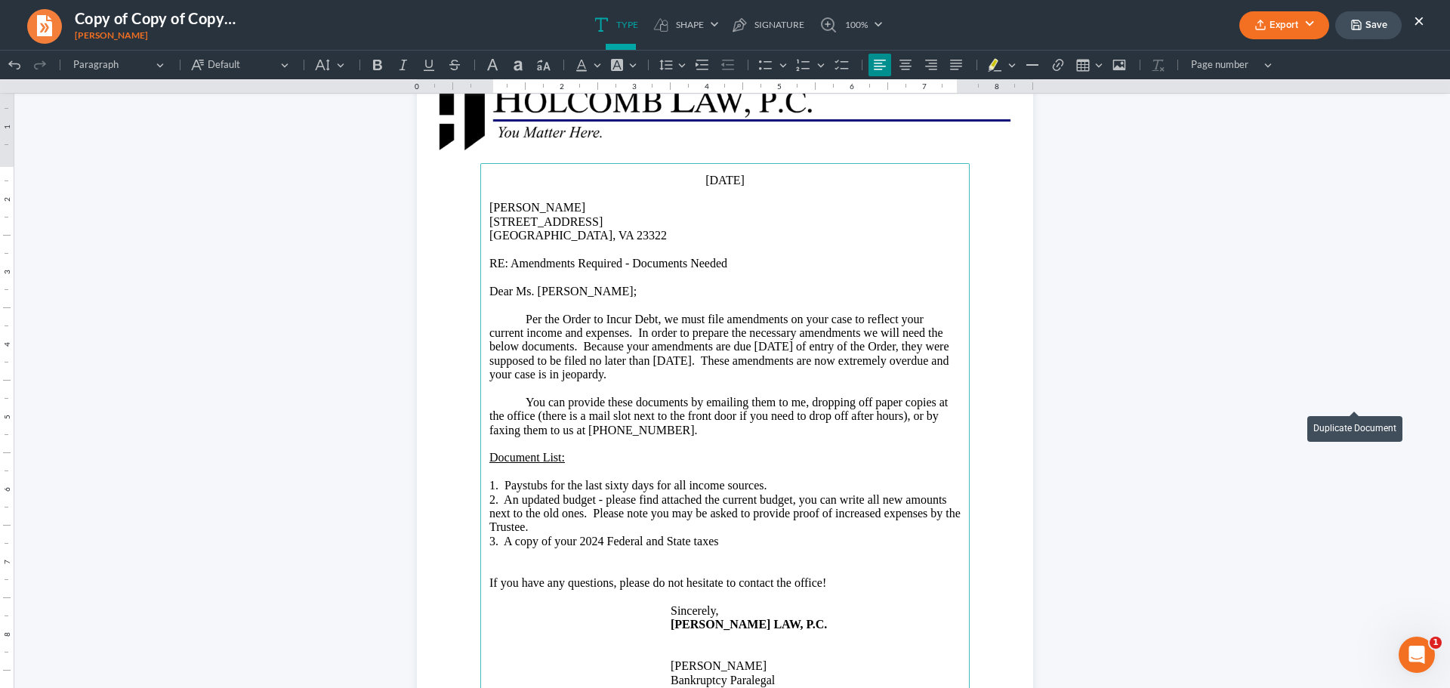
click at [754, 538] on p "3. A copy of your 2024 Federal and State taxes" at bounding box center [724, 542] width 471 height 14
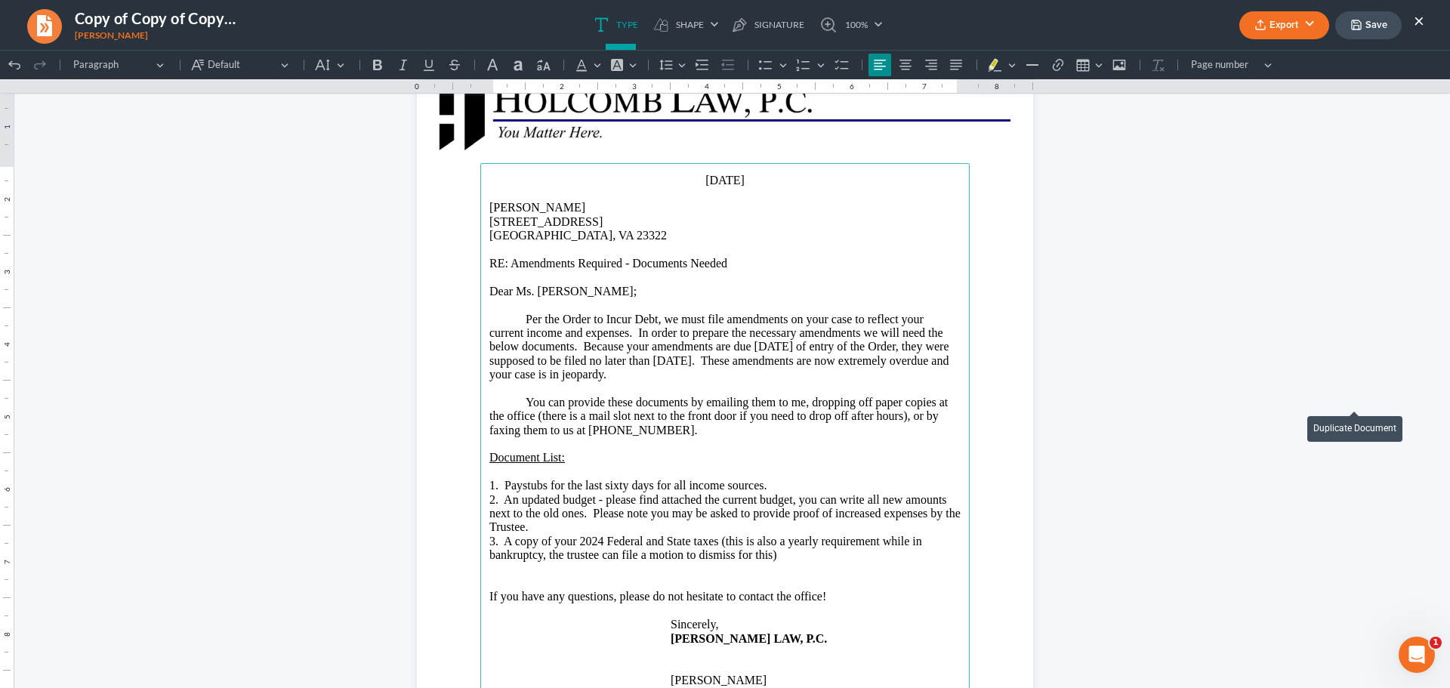
drag, startPoint x: 769, startPoint y: 257, endPoint x: 779, endPoint y: 261, distance: 9.8
click at [769, 257] on p "RE: Amendments Required - Documents Needed" at bounding box center [724, 264] width 471 height 14
click at [674, 430] on p "You can provide these documents by emailing them to me, dropping off paper copi…" at bounding box center [724, 417] width 471 height 42
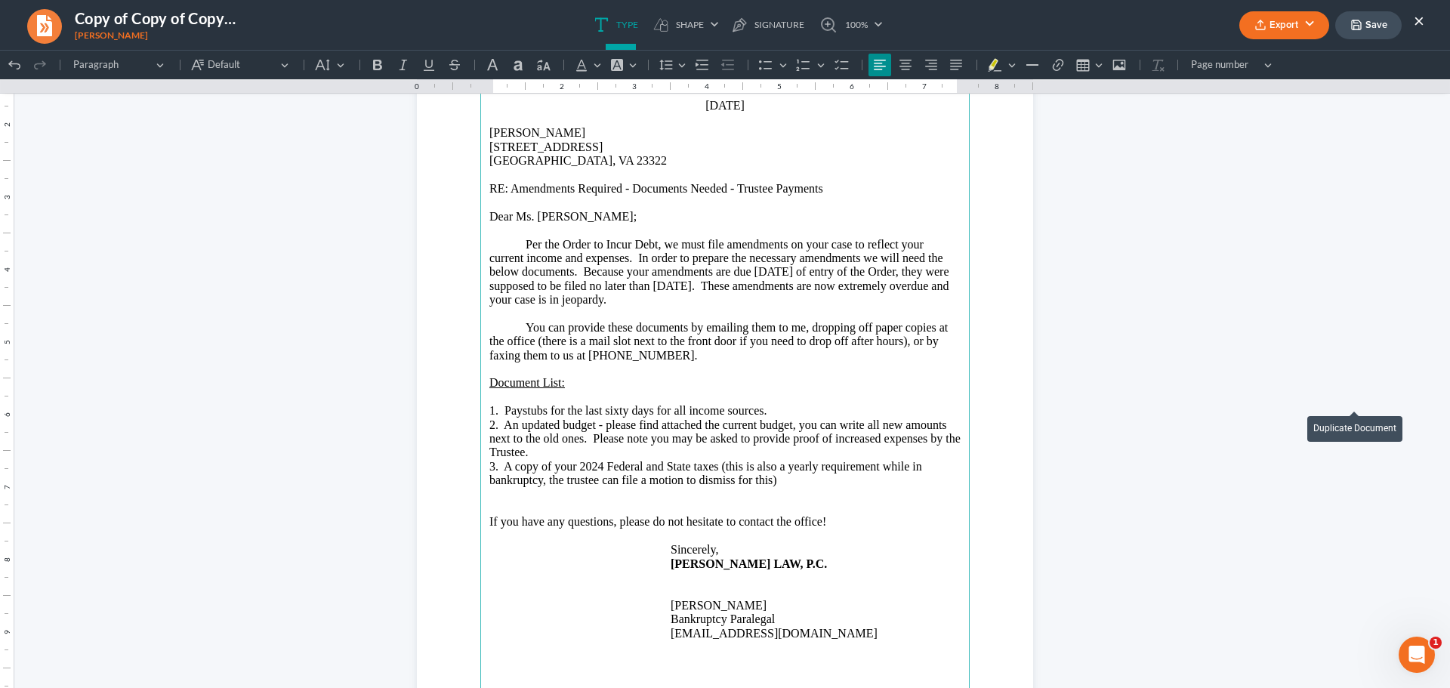
scroll to position [151, 0]
drag, startPoint x: 806, startPoint y: 479, endPoint x: 887, endPoint y: 463, distance: 82.3
click at [808, 478] on p "3. A copy of your 2024 Federal and State taxes (this is also a yearly requireme…" at bounding box center [724, 473] width 471 height 28
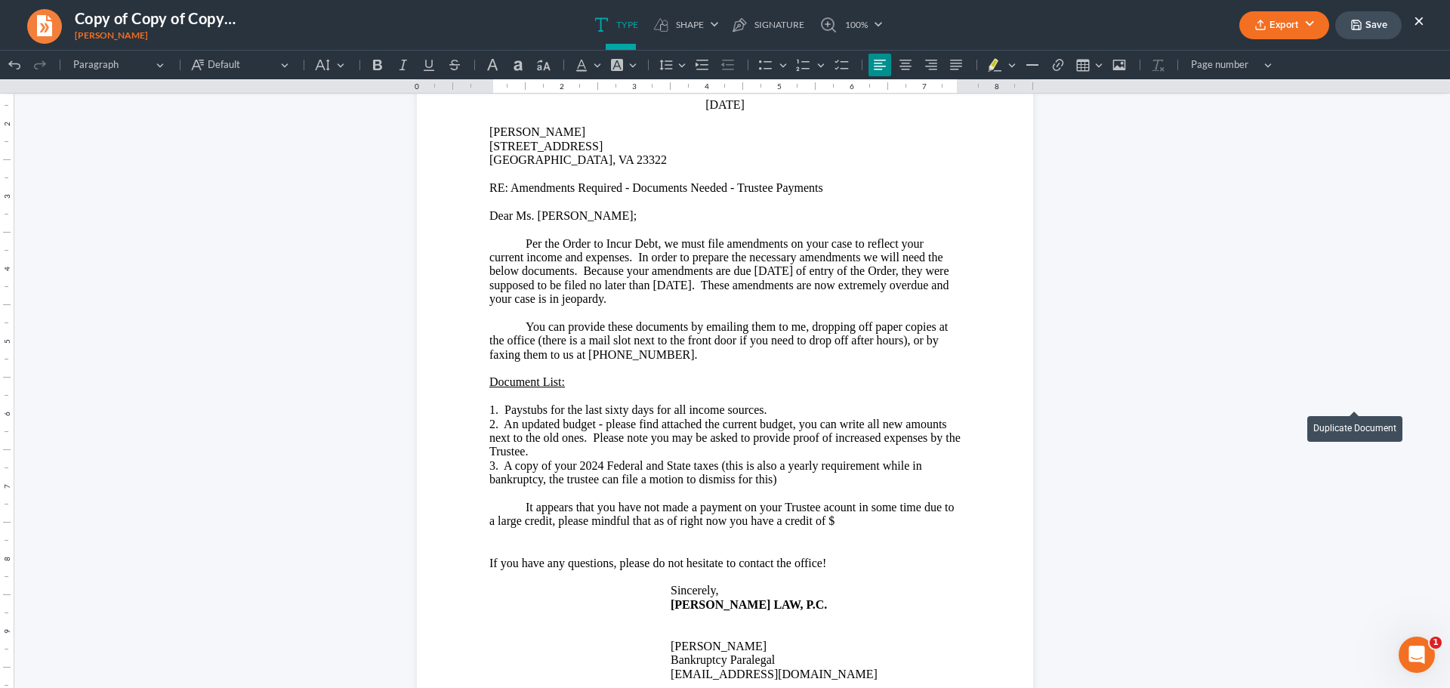
click at [840, 518] on p "⁠⁠⁠⁠⁠⁠⁠It appears that you have not made a payment on your Trustee acount in so…" at bounding box center [724, 515] width 471 height 28
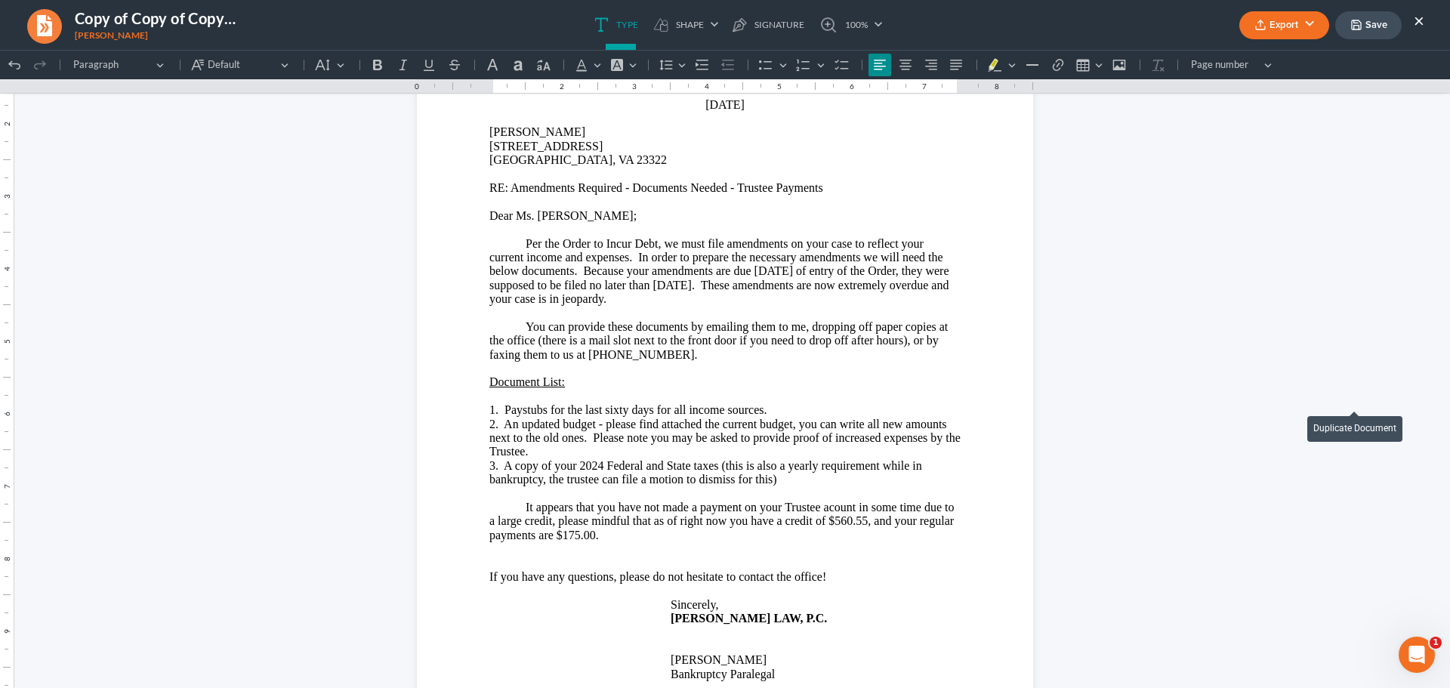
drag, startPoint x: 547, startPoint y: 555, endPoint x: 578, endPoint y: 549, distance: 31.5
click at [547, 555] on p "Rich Text Editor, page-0-main" at bounding box center [724, 549] width 471 height 14
click at [624, 534] on p "It appears that you have not made a payment on your Trustee acount in some time…" at bounding box center [724, 522] width 471 height 42
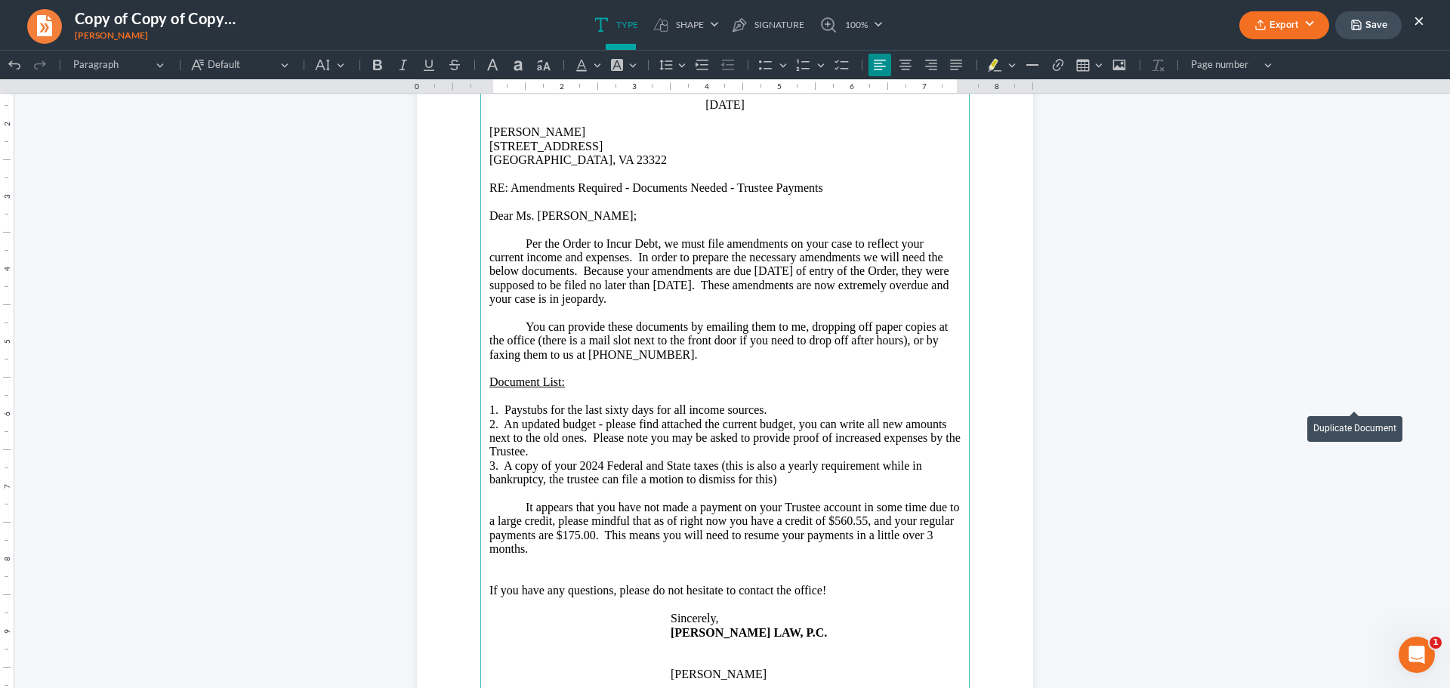
click at [868, 483] on p "3. A copy of your 2024 Federal and State taxes (this is also a yearly requireme…" at bounding box center [724, 473] width 471 height 28
drag, startPoint x: 778, startPoint y: 284, endPoint x: 785, endPoint y: 299, distance: 16.9
click at [785, 299] on p "Per the Order to Incur Debt, we must file amendments on your case to reflect yo…" at bounding box center [724, 271] width 471 height 69
click at [430, 69] on icon "Editor toolbar" at bounding box center [428, 64] width 15 height 15
click at [381, 71] on icon "Editor toolbar" at bounding box center [377, 64] width 15 height 15
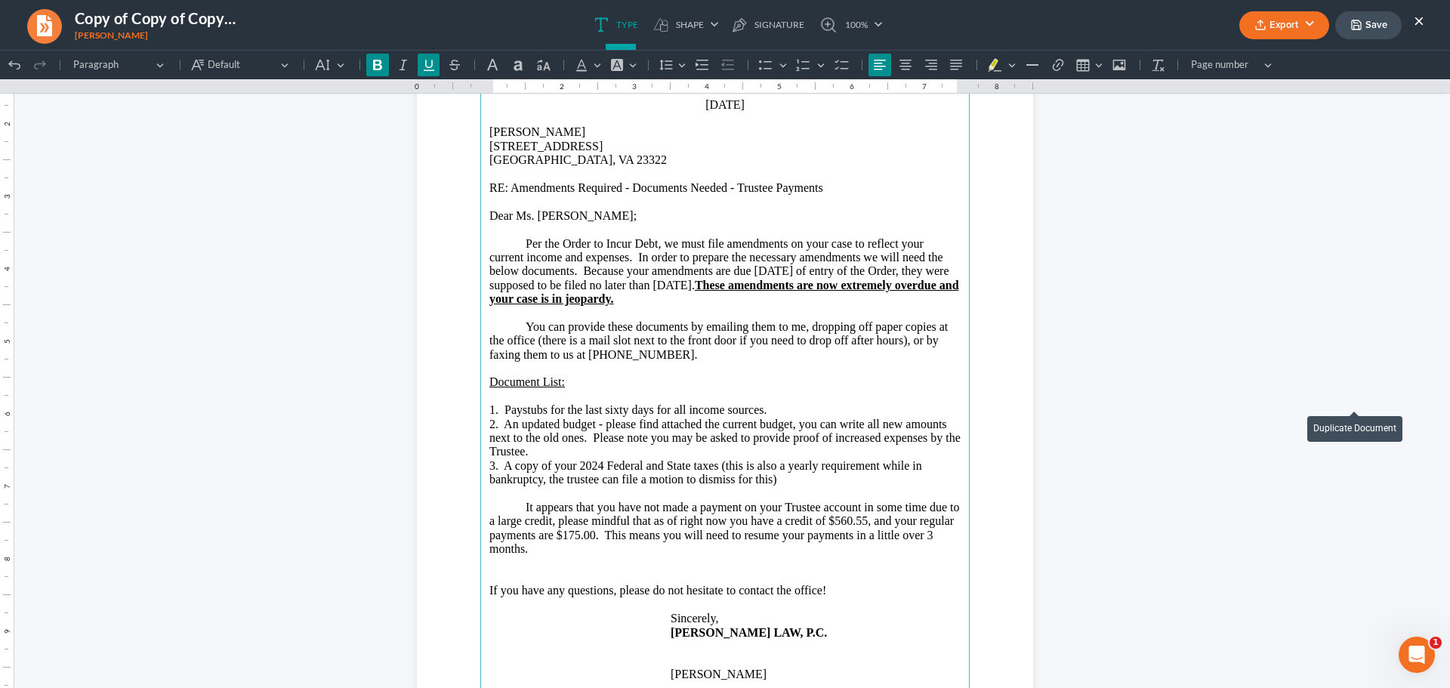
click at [714, 357] on p "You can provide these documents by emailing them to me, dropping off paper copi…" at bounding box center [724, 341] width 471 height 42
click at [519, 325] on span "Rich Text Editor, page-0-main" at bounding box center [507, 327] width 36 height 14
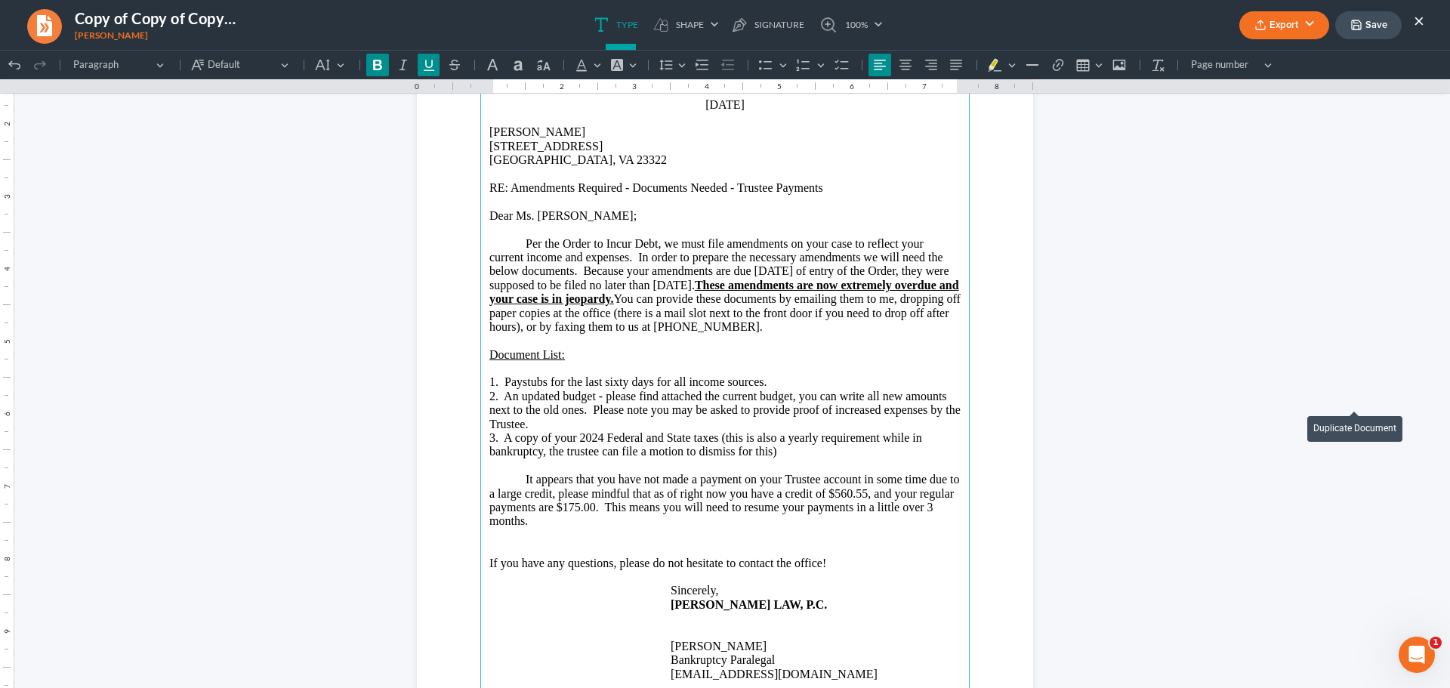
drag, startPoint x: 737, startPoint y: 301, endPoint x: 729, endPoint y: 301, distance: 8.3
click at [729, 301] on u "These amendments are now extremely overdue and your case is in jeopardy." at bounding box center [724, 292] width 470 height 26
click at [427, 66] on icon "Editor toolbar" at bounding box center [428, 64] width 15 height 15
click at [847, 357] on p "Document List:" at bounding box center [724, 355] width 471 height 14
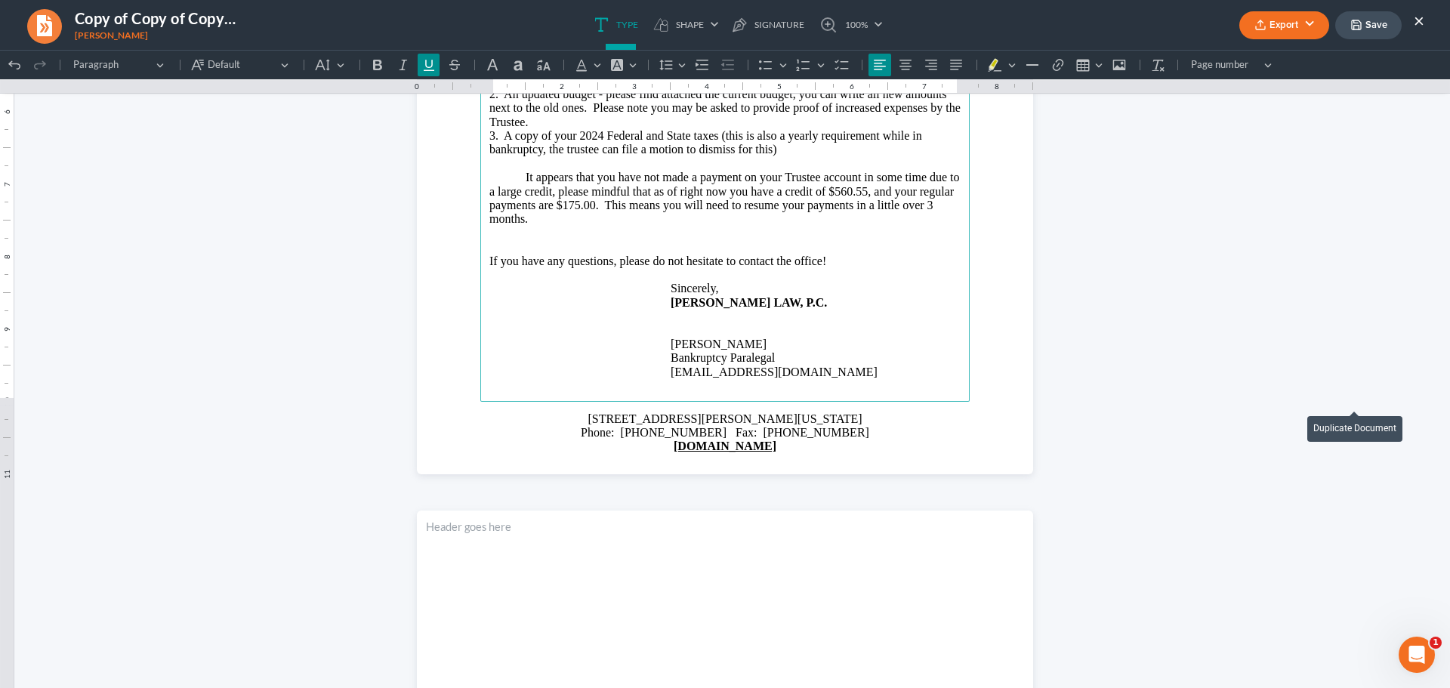
scroll to position [302, 0]
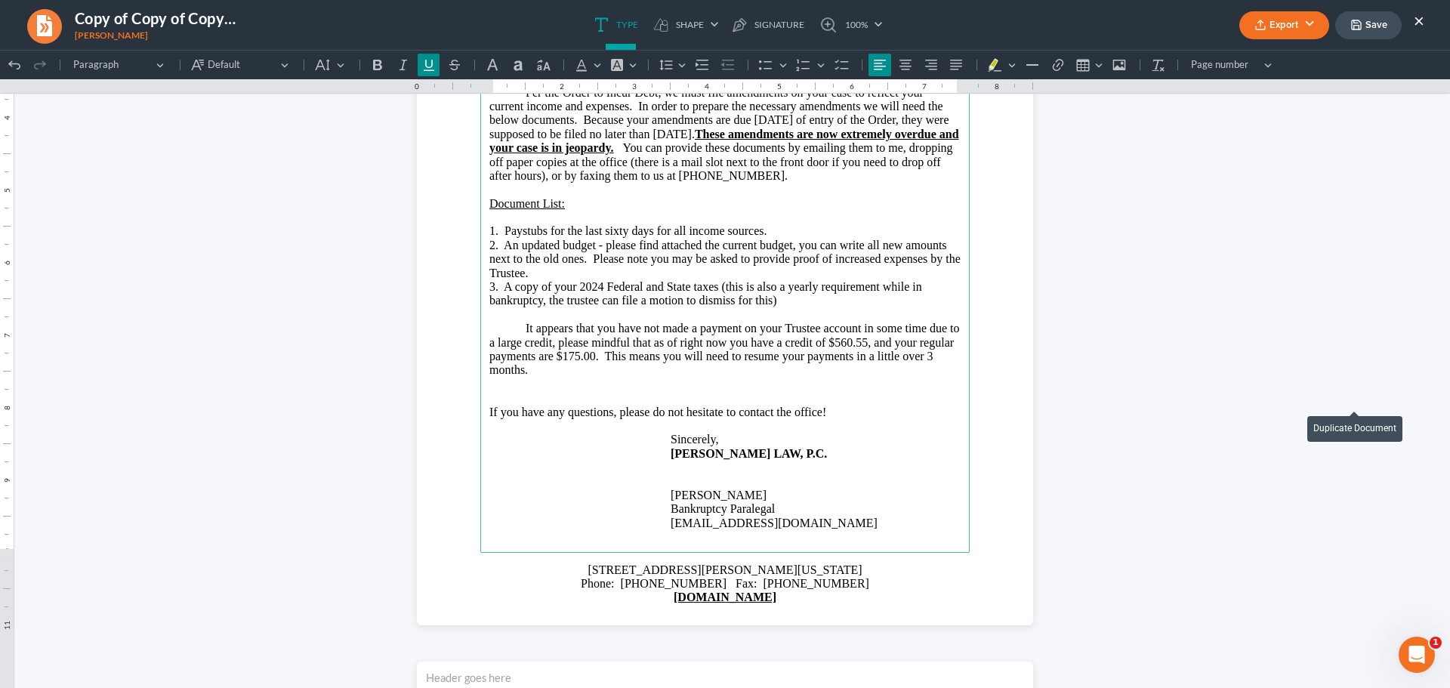
click at [492, 385] on p "Rich Text Editor, page-0-main" at bounding box center [724, 385] width 471 height 14
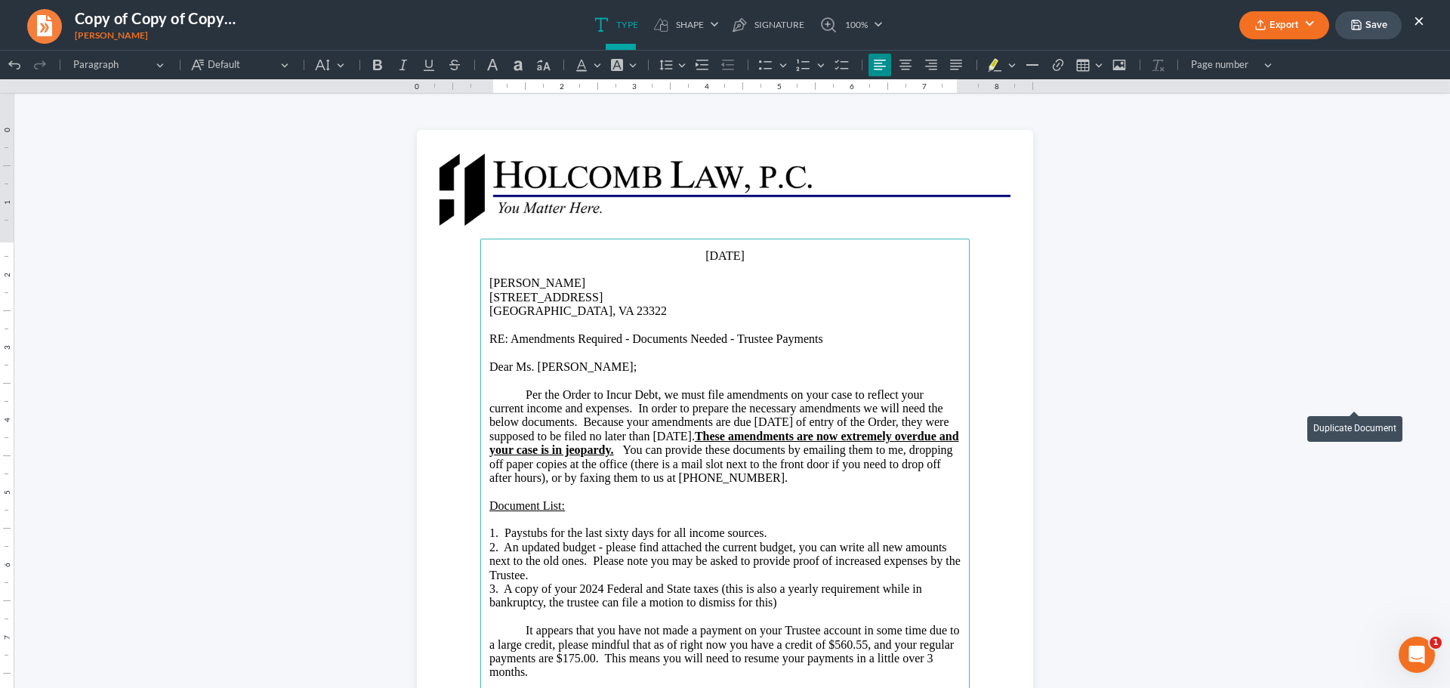
scroll to position [276, 0]
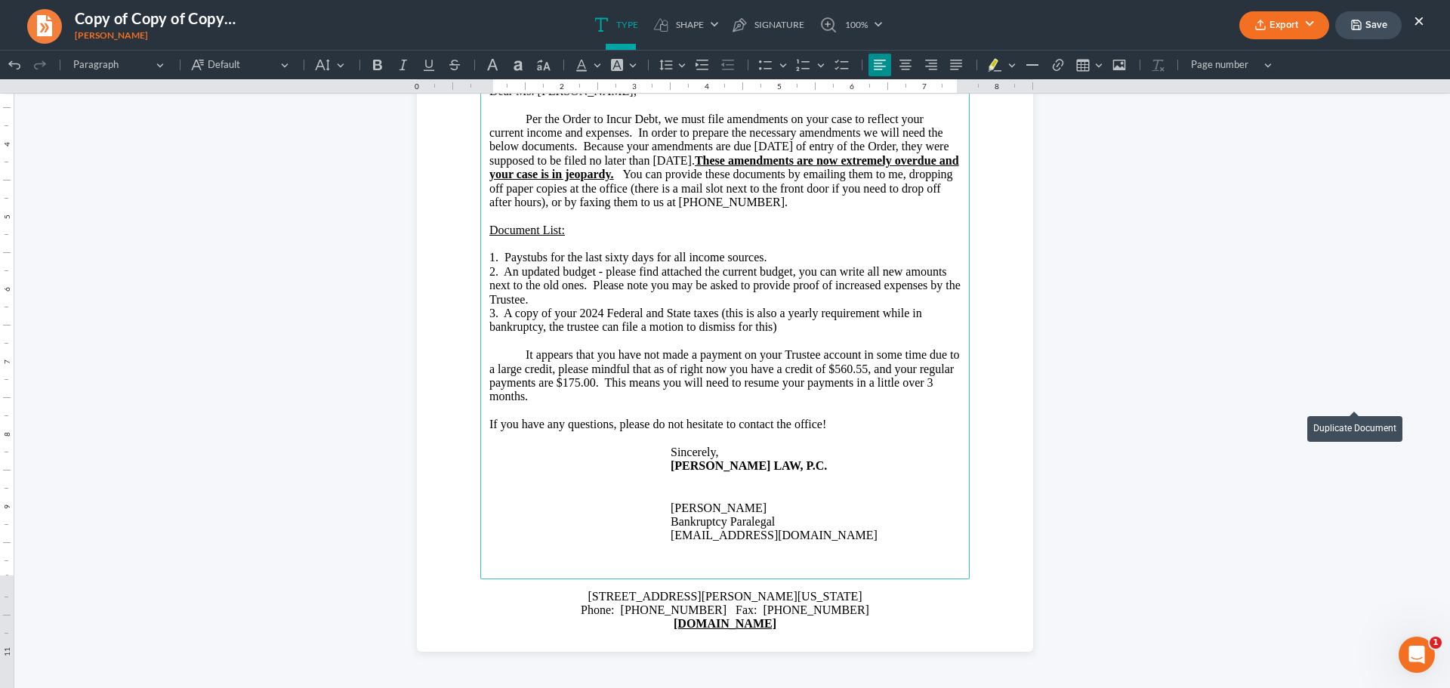
click at [717, 484] on p "Rich Text Editor, page-0-main" at bounding box center [724, 480] width 471 height 14
click at [832, 521] on p "[EMAIL_ADDRESS][DOMAIN_NAME]" at bounding box center [724, 522] width 471 height 14
click at [1283, 20] on button "Export" at bounding box center [1284, 25] width 90 height 28
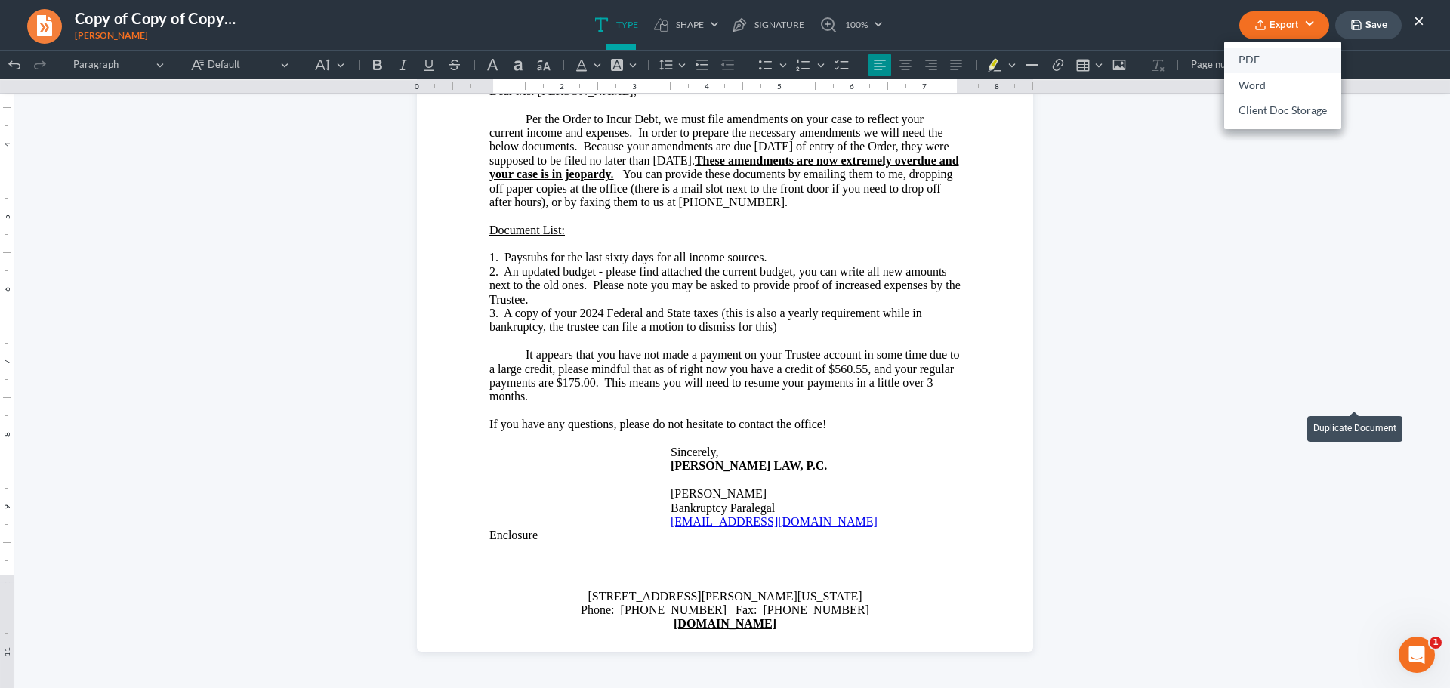
click at [1266, 66] on link "PDF" at bounding box center [1282, 61] width 117 height 26
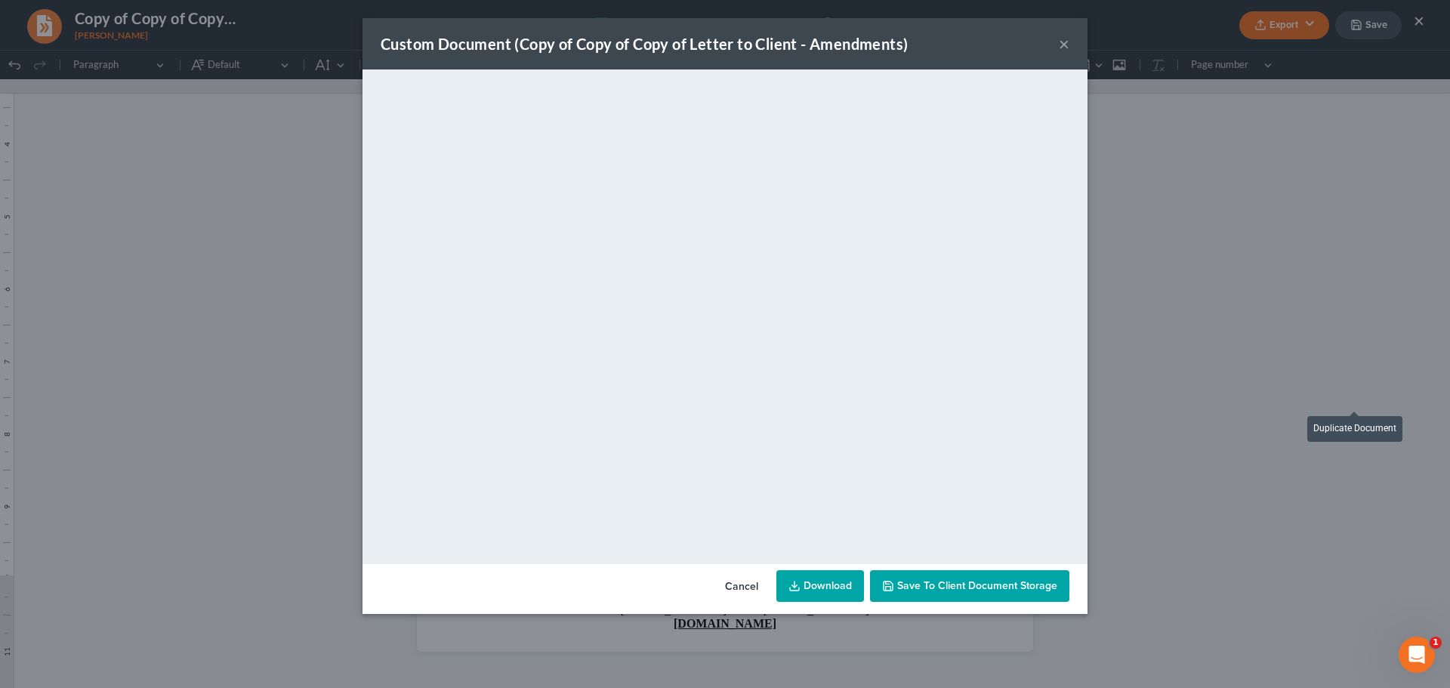
click at [1067, 42] on button "×" at bounding box center [1064, 44] width 11 height 18
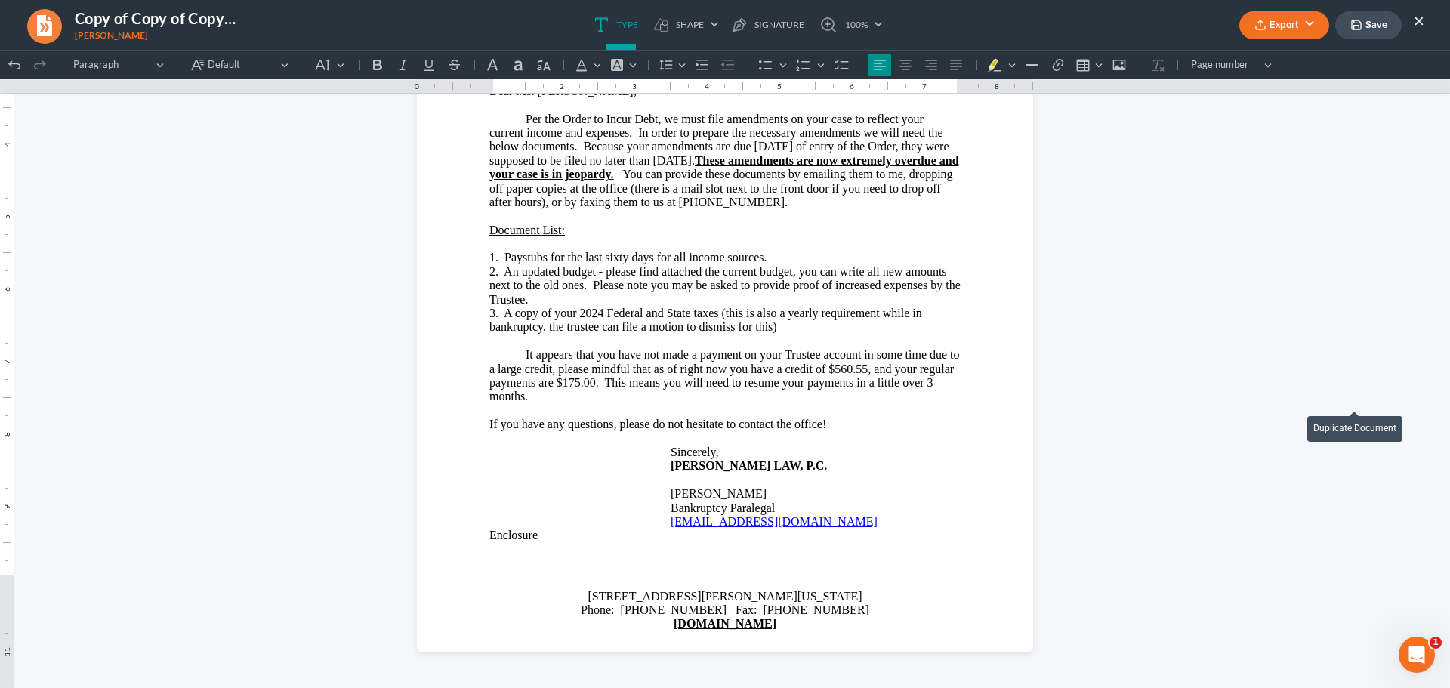
scroll to position [0, 0]
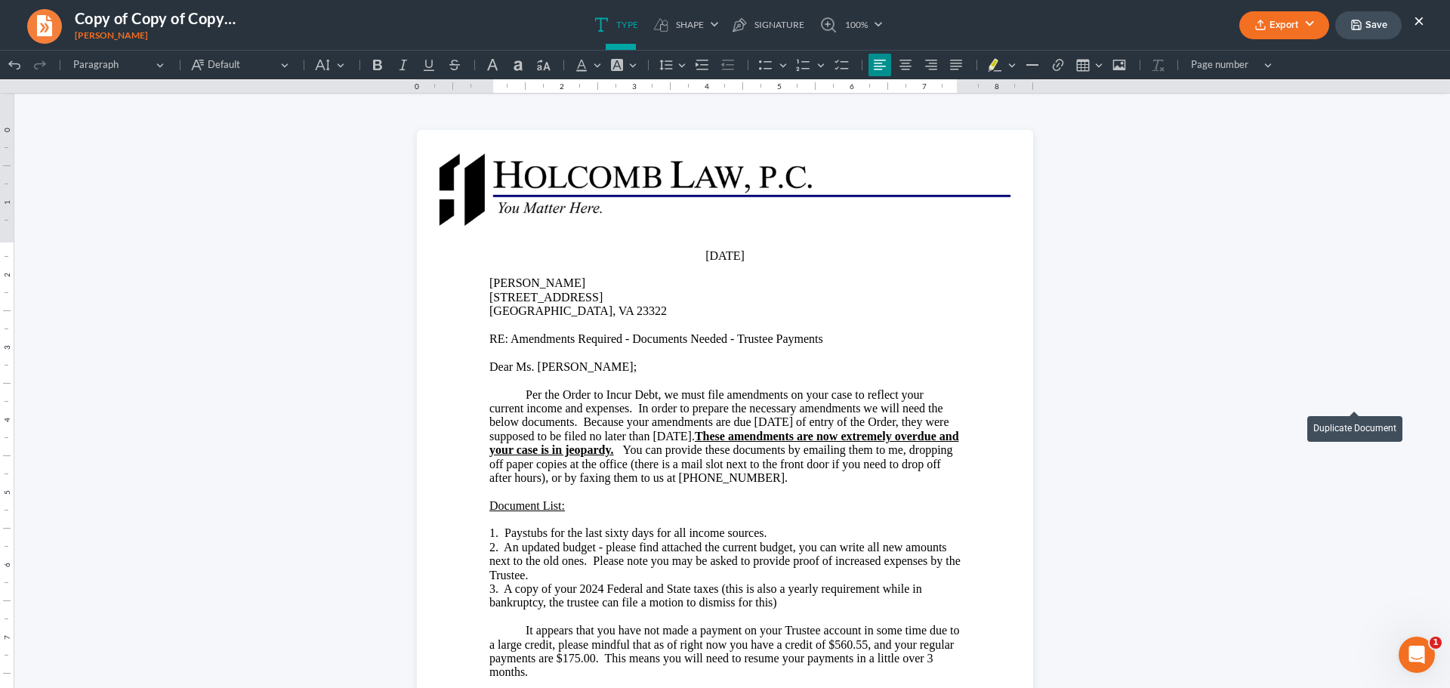
drag, startPoint x: 1387, startPoint y: 258, endPoint x: 1448, endPoint y: 258, distance: 61.2
click html "1.50 10.00 0 1 1 2 2 3 3 4 4 5 5 6 6 7 7 8 8 9 9 10 10 11 11 Undo (Ctrl+Z) Undo…"
click at [1364, 22] on button "Save" at bounding box center [1368, 25] width 66 height 28
drag, startPoint x: 1368, startPoint y: 17, endPoint x: 1350, endPoint y: 25, distance: 19.9
click at [1368, 17] on button "Save" at bounding box center [1368, 25] width 66 height 28
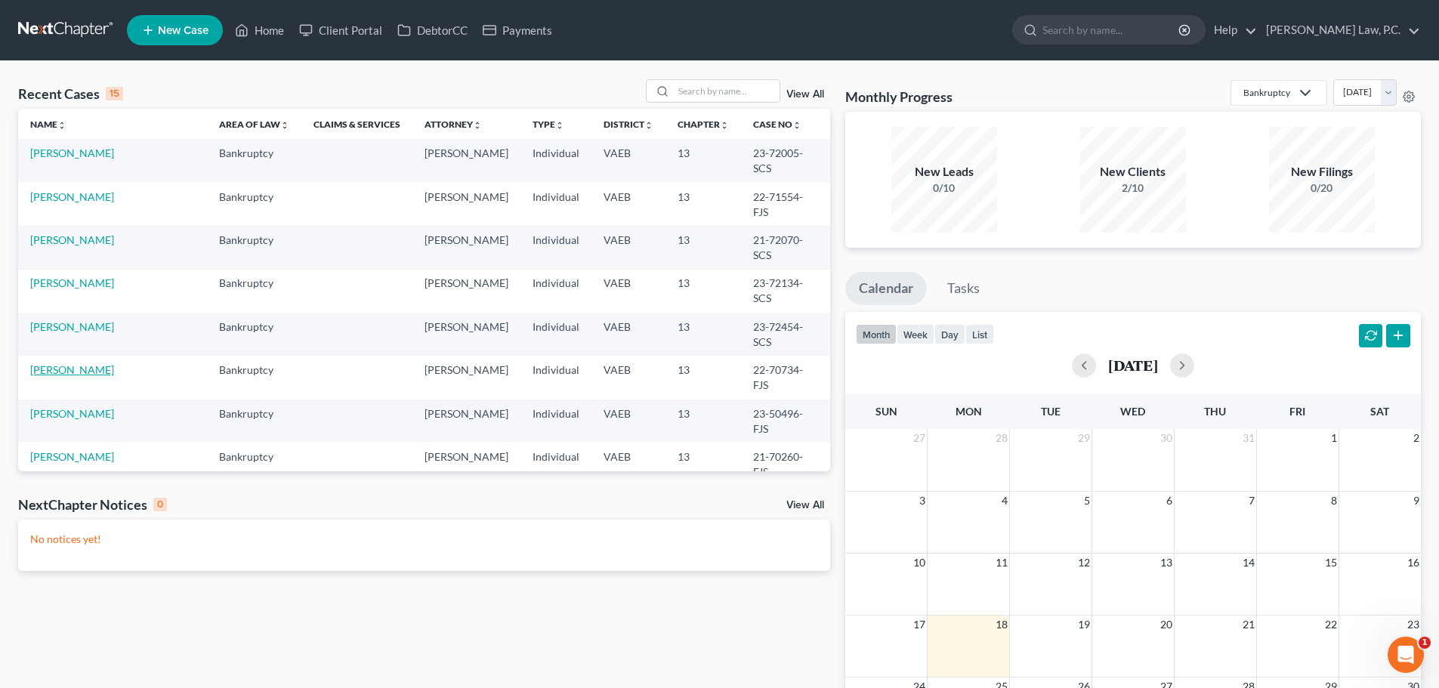
click at [63, 363] on link "Gwinn, Sandy" at bounding box center [72, 369] width 84 height 13
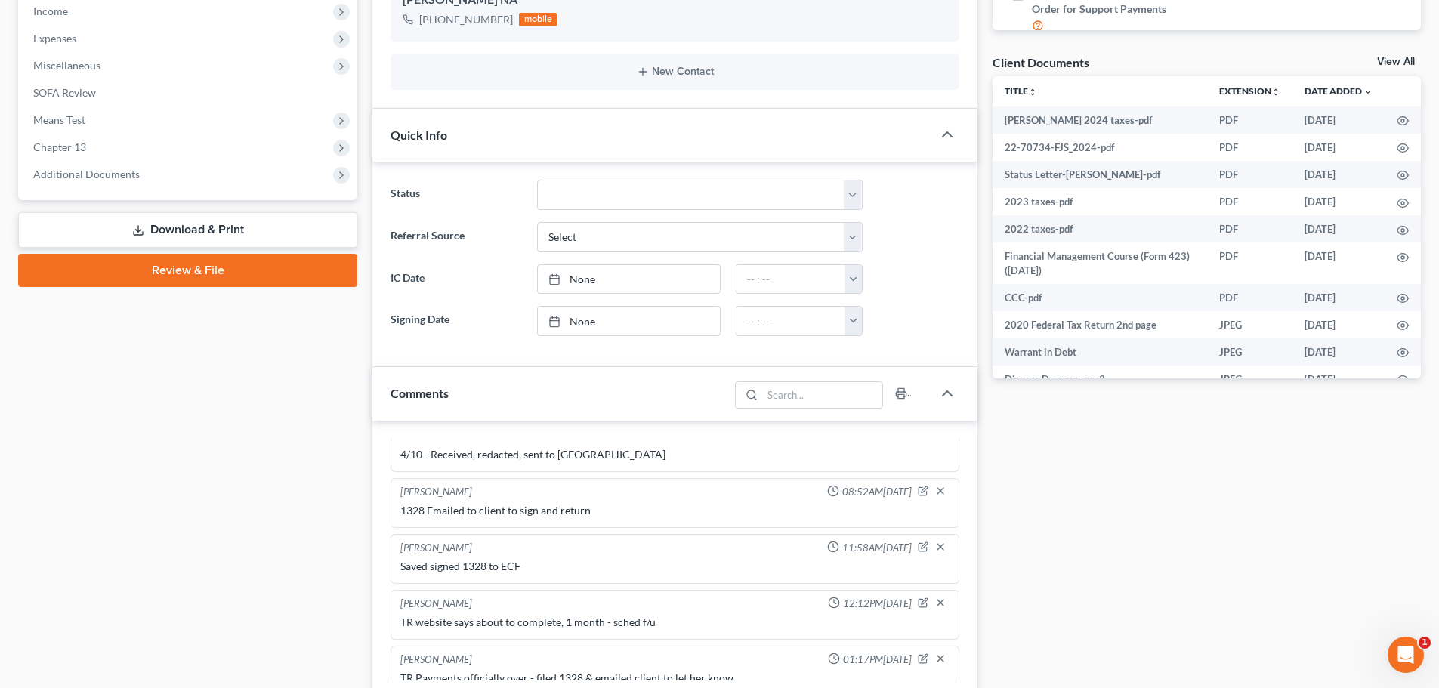
scroll to position [755, 0]
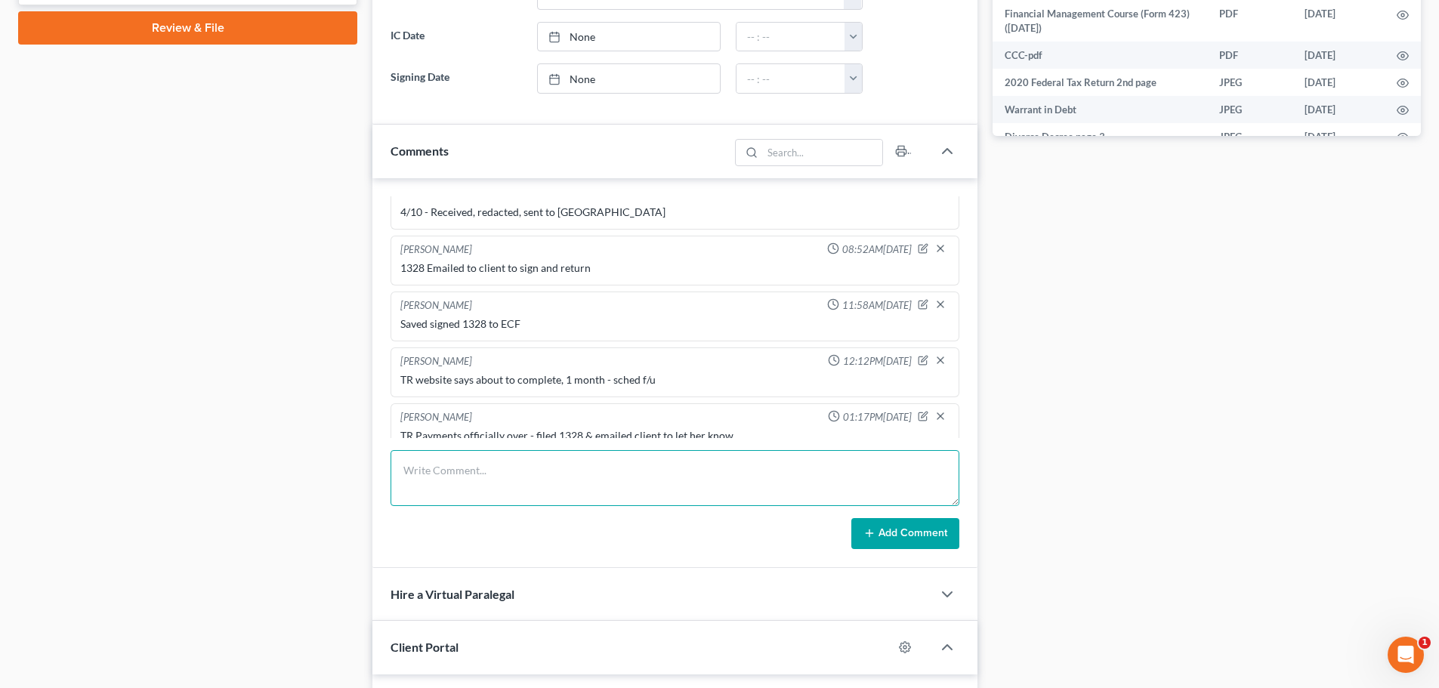
click at [595, 467] on textarea at bounding box center [674, 478] width 569 height 56
type textarea "Client left VM"
